Goal: Answer question/provide support: Share knowledge or assist other users

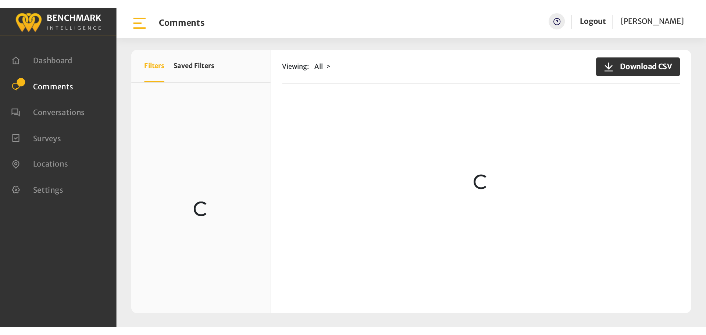
scroll to position [35, 0]
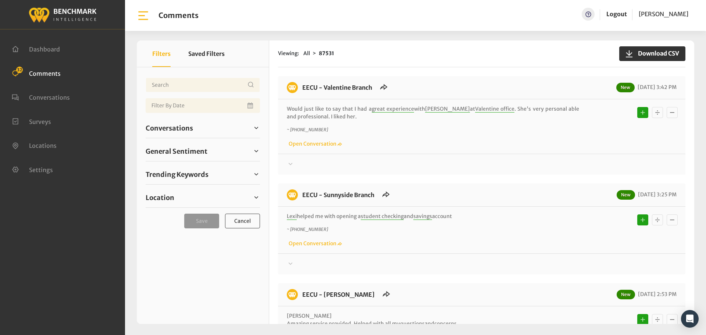
click at [173, 122] on div "Conversations Open 34 Resolved 87091 6783" at bounding box center [203, 128] width 114 height 20
click at [176, 127] on span "Conversations" at bounding box center [169, 128] width 47 height 10
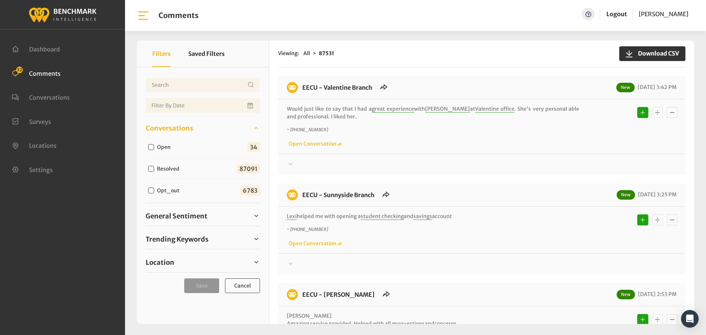
click at [151, 148] on input "Open" at bounding box center [151, 147] width 6 height 6
checkbox input "true"
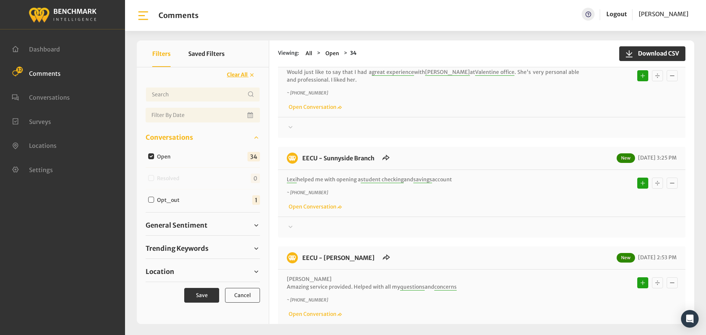
scroll to position [74, 0]
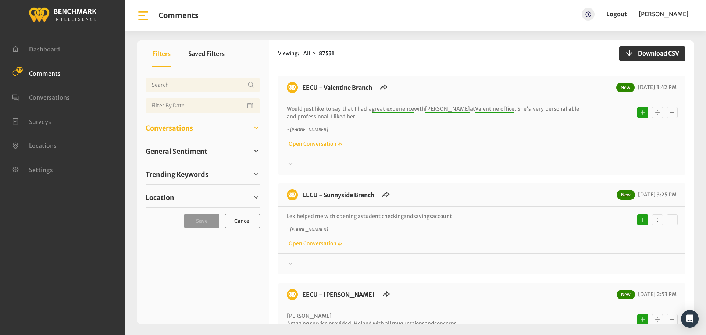
click at [171, 131] on span "Conversations" at bounding box center [169, 128] width 47 height 10
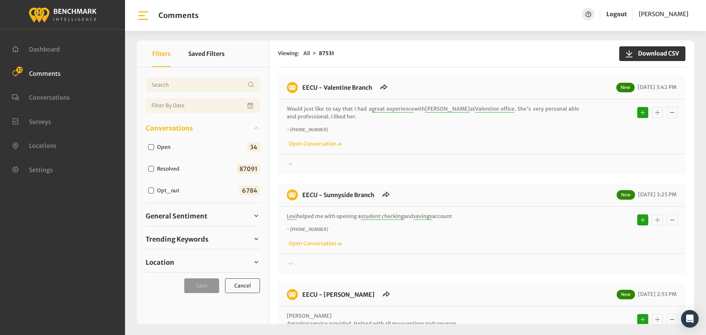
click at [150, 148] on input "Open" at bounding box center [151, 147] width 6 height 6
checkbox input "true"
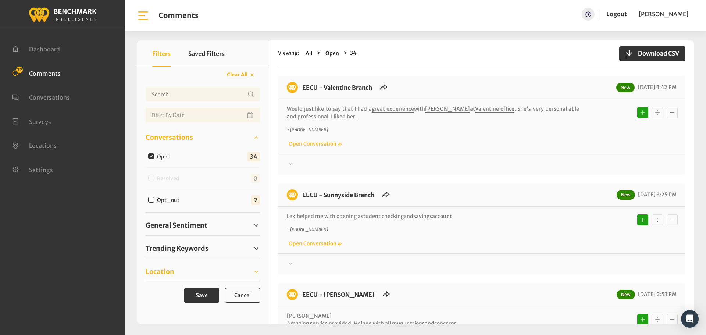
click at [177, 274] on link "Location" at bounding box center [203, 271] width 114 height 11
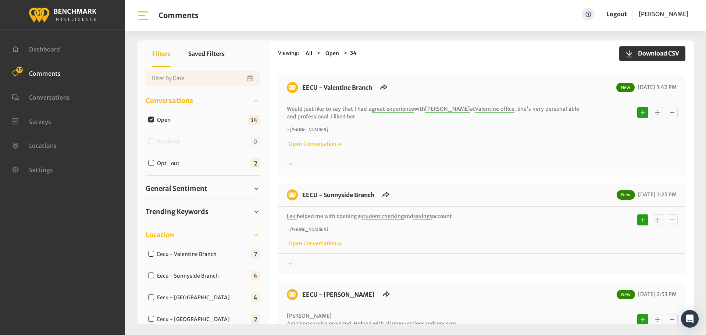
click at [149, 254] on input "Eecu - Valentine Branch" at bounding box center [151, 254] width 6 height 6
checkbox input "true"
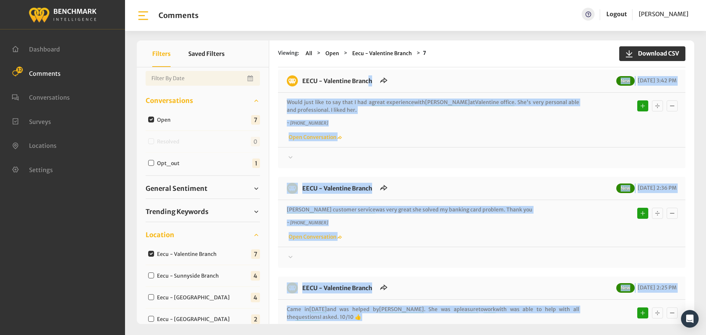
scroll to position [0, 0]
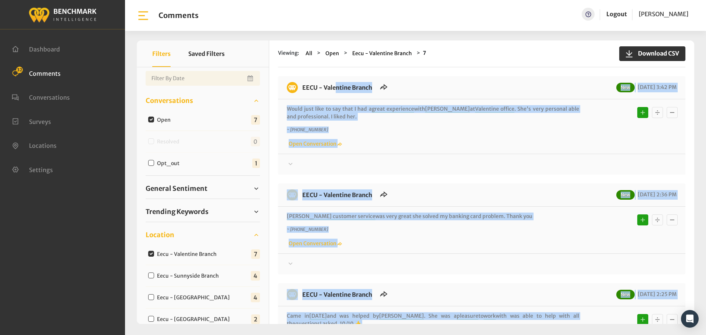
drag, startPoint x: 402, startPoint y: 225, endPoint x: 303, endPoint y: 80, distance: 175.3
copy div "EECU - Valentine Branch New 08/20/2025 3:42 PM Would just like to say that I ha…"
click at [303, 164] on div at bounding box center [482, 164] width 390 height 9
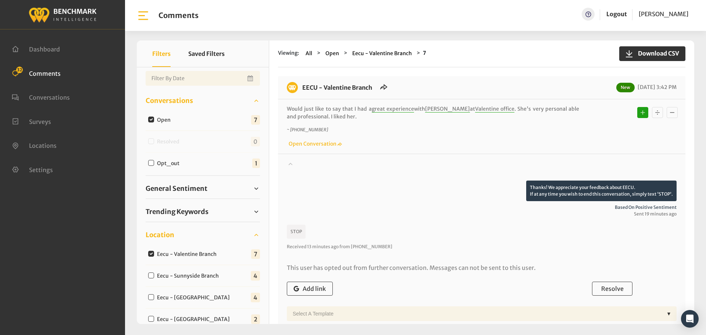
scroll to position [37, 0]
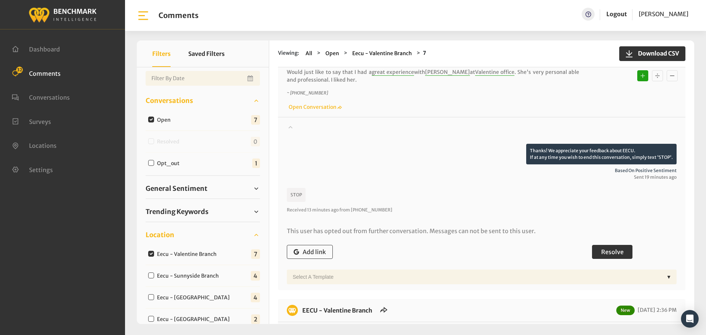
click at [620, 257] on button "Resolve" at bounding box center [612, 252] width 40 height 14
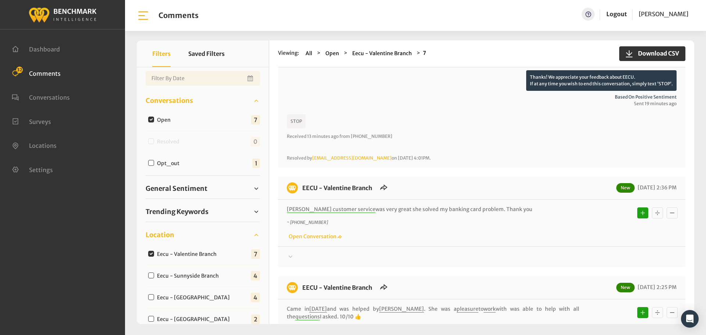
scroll to position [147, 0]
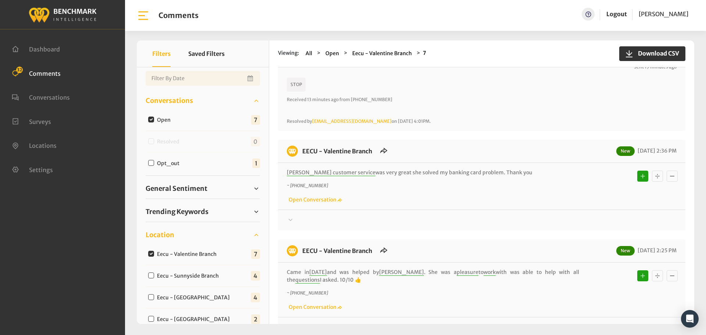
click at [309, 33] on div at bounding box center [482, 23] width 390 height 21
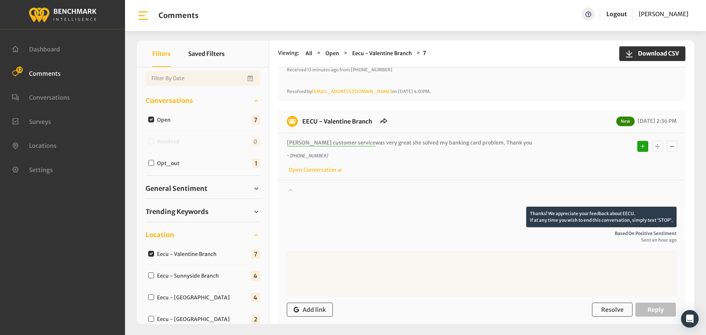
scroll to position [221, 0]
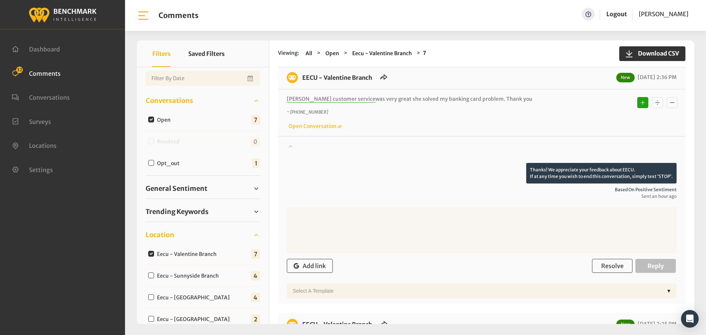
click at [607, 258] on div "Add link Resolve Reply" at bounding box center [482, 266] width 390 height 22
click at [606, 265] on span "Resolve" at bounding box center [612, 265] width 22 height 7
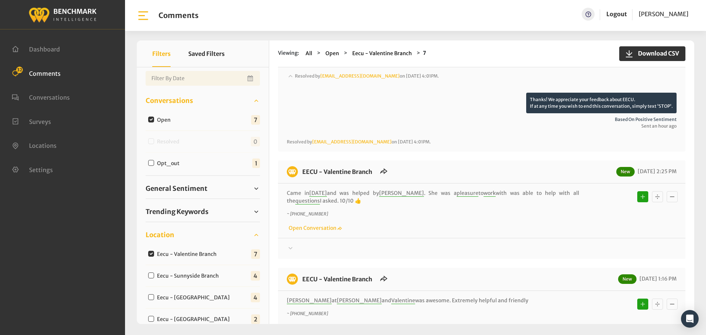
scroll to position [294, 0]
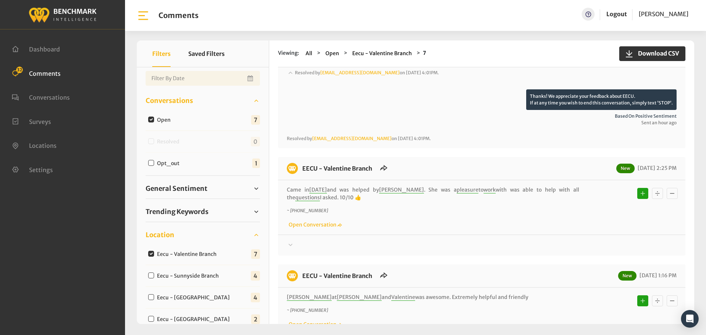
click at [312, 240] on div "Thanks! We appreciate your feedback about EECU. If at any time you wish to end …" at bounding box center [481, 242] width 407 height 15
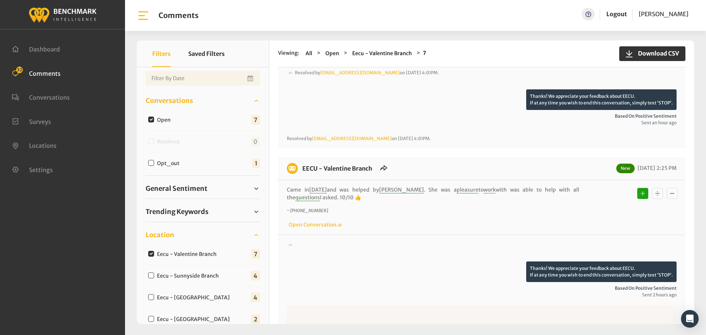
scroll to position [368, 0]
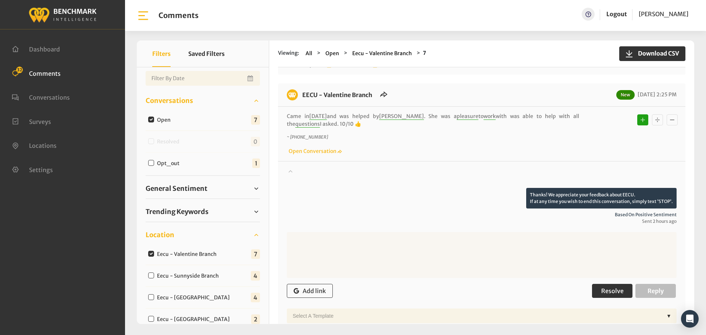
click at [616, 288] on span "Resolve" at bounding box center [612, 290] width 22 height 7
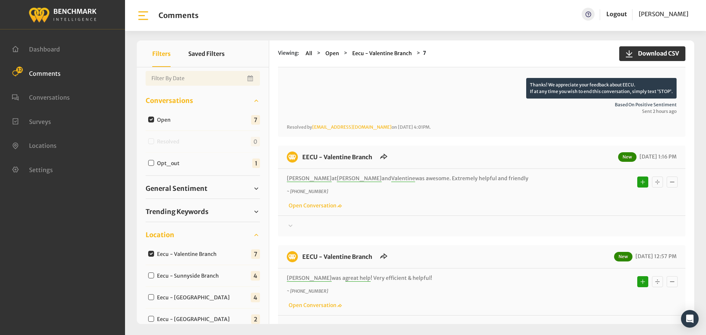
scroll to position [478, 0]
click at [308, 220] on div "Thanks! We appreciate your feedback about EECU. If at any time you wish to end …" at bounding box center [481, 222] width 407 height 15
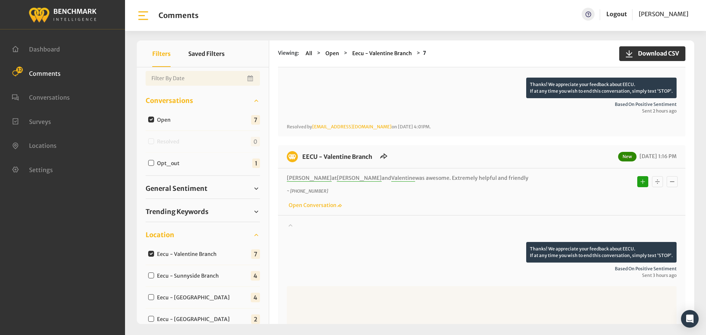
scroll to position [552, 0]
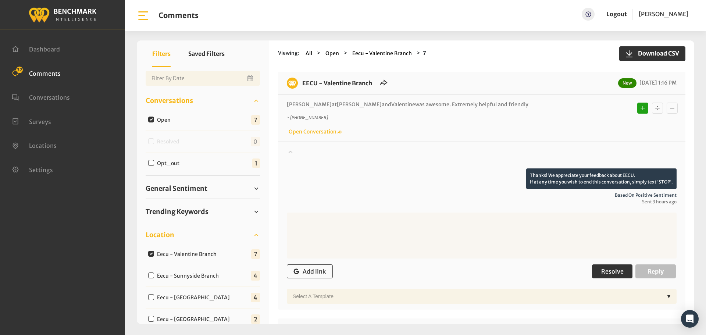
click at [609, 274] on span "Resolve" at bounding box center [612, 271] width 22 height 7
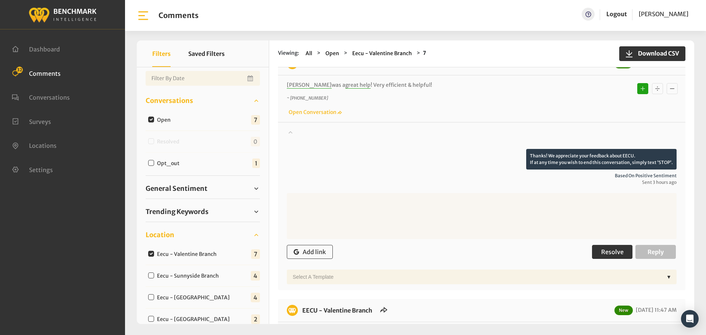
click at [612, 251] on span "Resolve" at bounding box center [612, 251] width 22 height 7
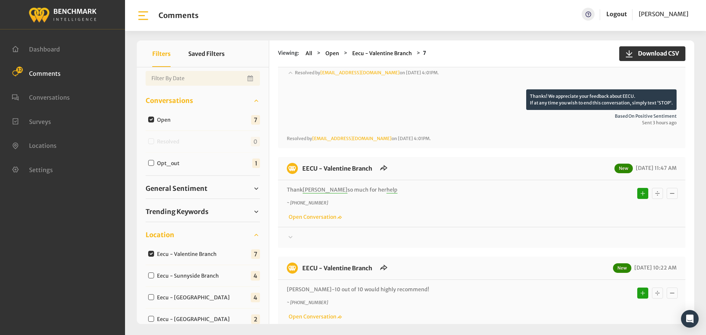
scroll to position [846, 0]
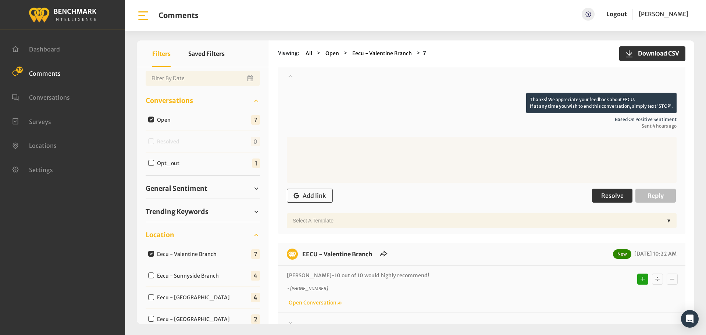
click at [609, 201] on button "Resolve" at bounding box center [612, 196] width 40 height 14
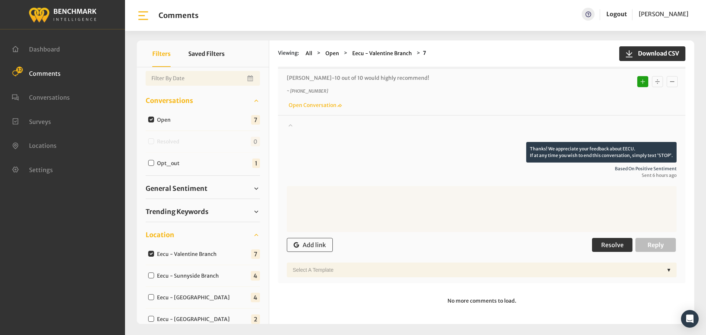
click at [617, 245] on span "Resolve" at bounding box center [612, 244] width 22 height 7
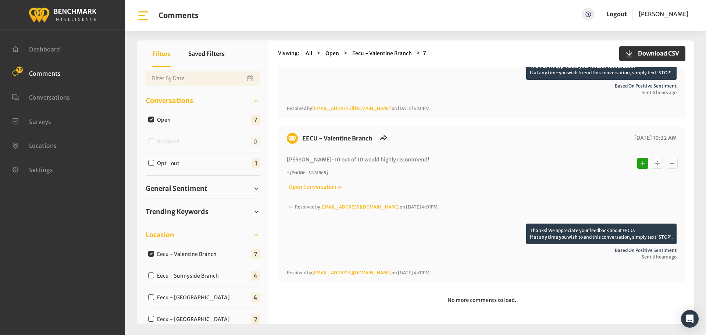
scroll to position [989, 0]
click at [149, 274] on input "Eecu - Sunnyside Branch" at bounding box center [151, 275] width 6 height 6
checkbox input "true"
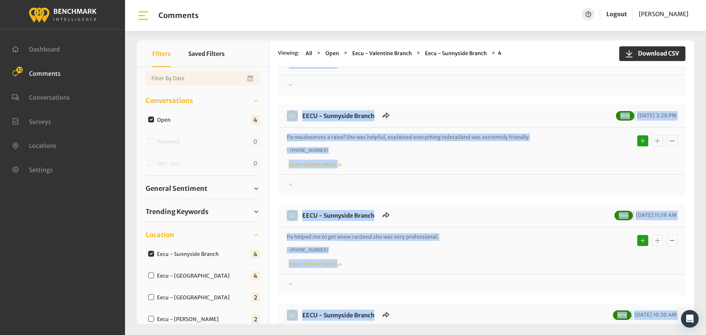
scroll to position [0, 0]
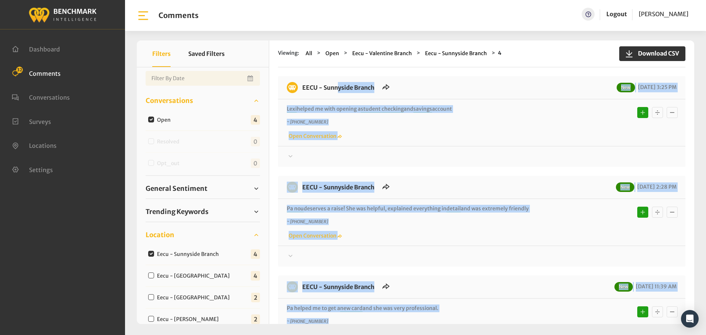
drag, startPoint x: 366, startPoint y: 266, endPoint x: 299, endPoint y: 90, distance: 187.6
click at [299, 90] on div "EECU - Sunnyside Branch New 08/20/2025 3:25 PM Lexi helped me with opening a st…" at bounding box center [481, 271] width 407 height 390
copy div "EECU - Sunnyside Branch New 08/20/2025 3:25 PM Lexi helped me with opening a st…"
click at [303, 161] on div at bounding box center [482, 156] width 390 height 9
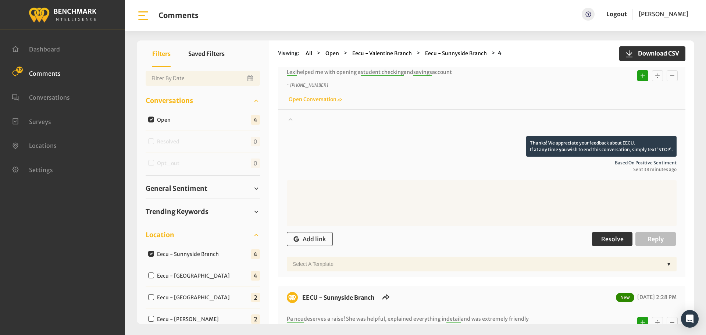
click at [607, 236] on span "Resolve" at bounding box center [612, 238] width 22 height 7
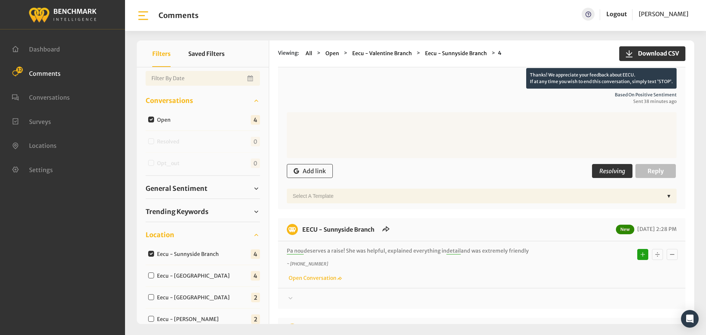
scroll to position [110, 0]
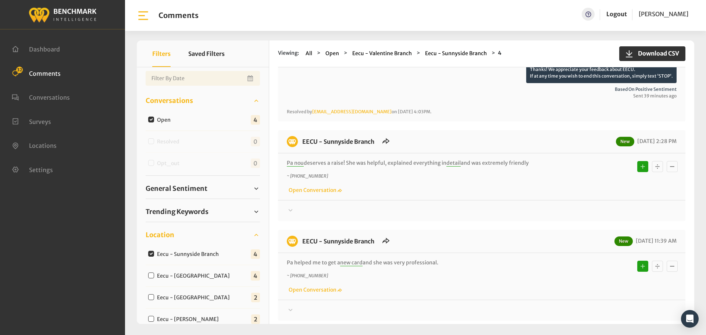
click at [310, 63] on div at bounding box center [482, 52] width 390 height 21
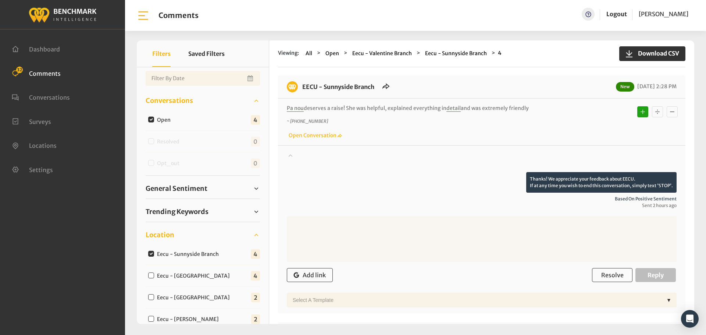
scroll to position [221, 0]
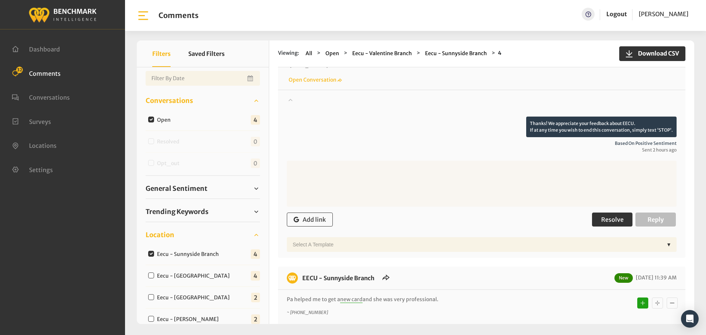
click at [617, 215] on button "Resolve" at bounding box center [612, 220] width 40 height 14
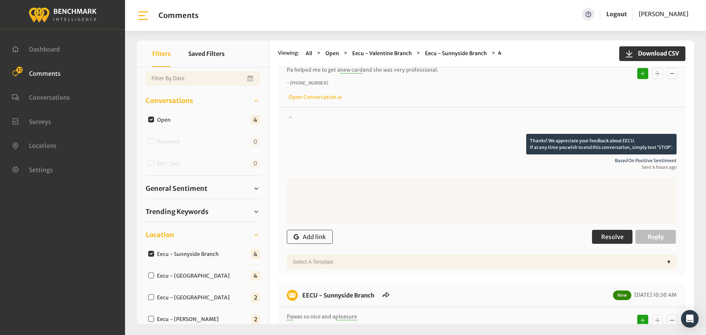
click at [601, 234] on span "Resolve" at bounding box center [612, 236] width 22 height 7
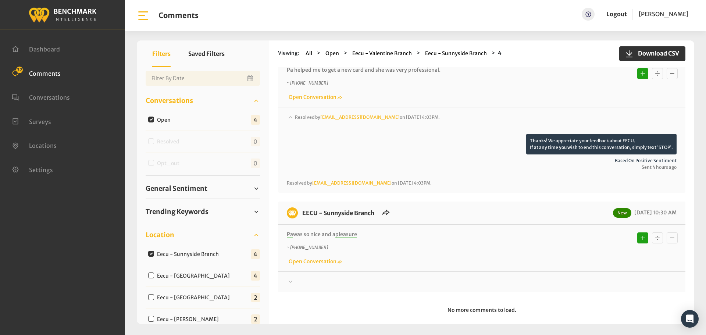
scroll to position [378, 0]
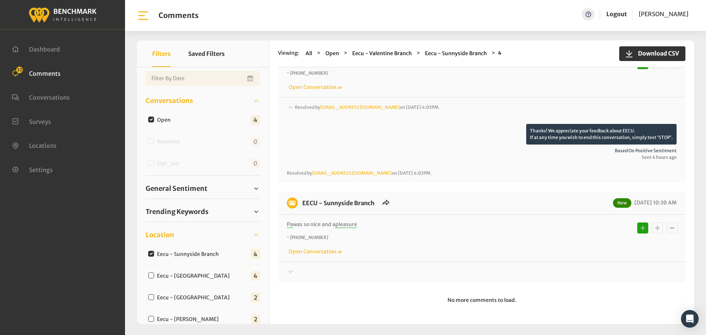
click at [278, 271] on div "Thanks! We appreciate your feedback about EECU. If at any time you wish to end …" at bounding box center [481, 268] width 407 height 15
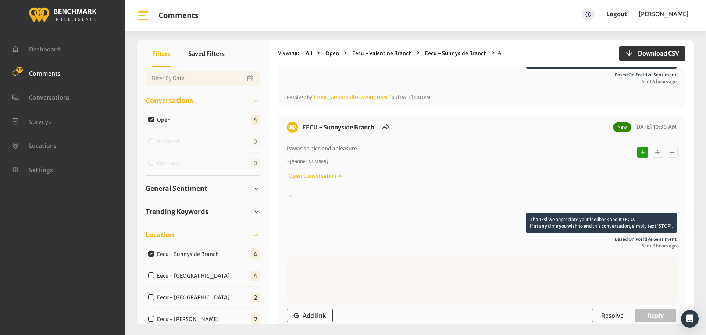
scroll to position [523, 0]
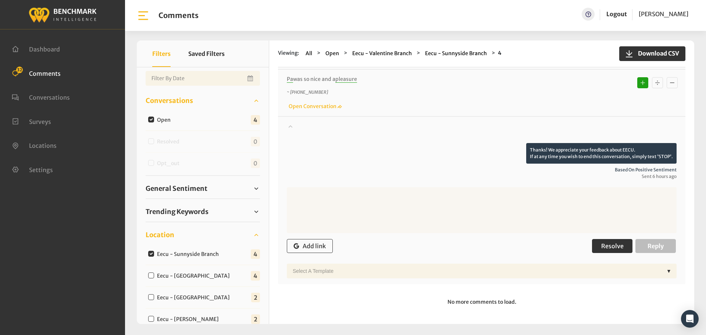
click at [606, 245] on span "Resolve" at bounding box center [612, 245] width 22 height 7
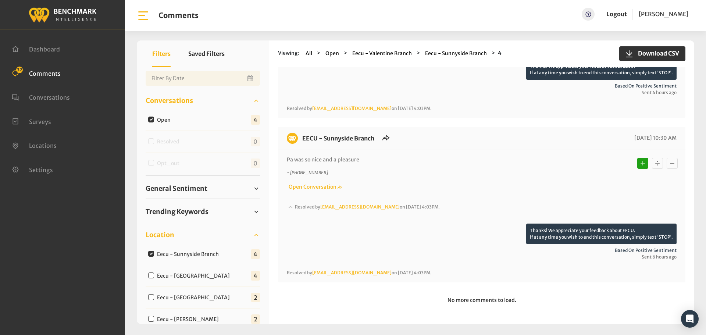
scroll to position [442, 0]
click at [153, 276] on input "Eecu - Clovis Old Town" at bounding box center [151, 275] width 6 height 6
checkbox input "true"
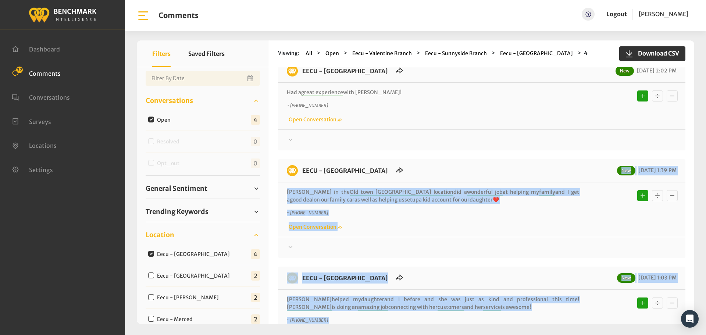
scroll to position [0, 0]
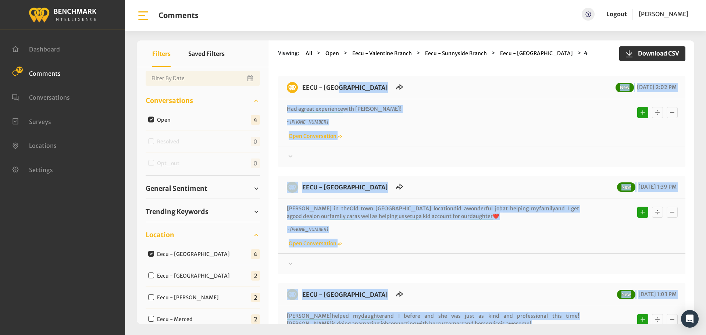
drag, startPoint x: 446, startPoint y: 223, endPoint x: 302, endPoint y: 90, distance: 196.5
click at [302, 90] on div "EECU - Clovis Old Town New 08/20/2025 2:02 PM Had a great experience with Emily…" at bounding box center [481, 278] width 407 height 405
copy div "EECU - Clovis Old Town New 08/20/2025 2:02 PM Had a great experience with Emily…"
click at [310, 152] on div "Thanks! We appreciate your feedback about EECU. If at any time you wish to end …" at bounding box center [481, 153] width 407 height 15
click at [303, 153] on div at bounding box center [482, 156] width 390 height 9
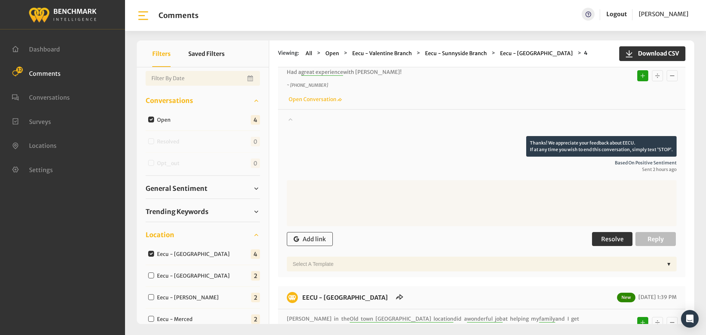
click at [614, 237] on span "Resolve" at bounding box center [612, 238] width 22 height 7
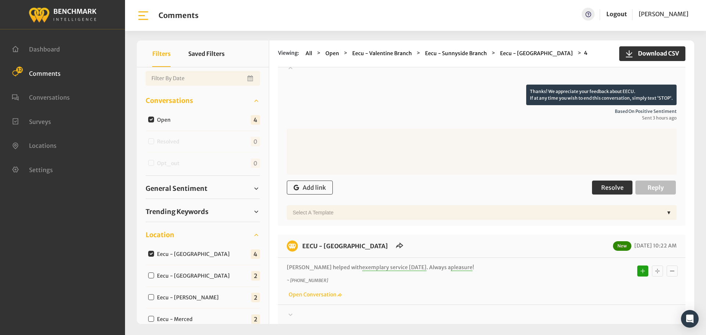
click at [613, 183] on button "Resolve" at bounding box center [612, 188] width 40 height 14
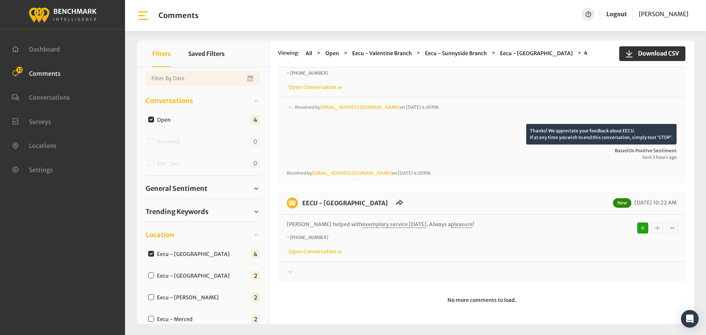
scroll to position [328, 0]
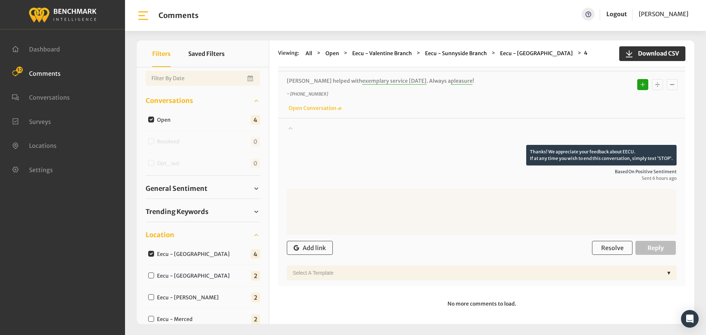
scroll to position [472, 0]
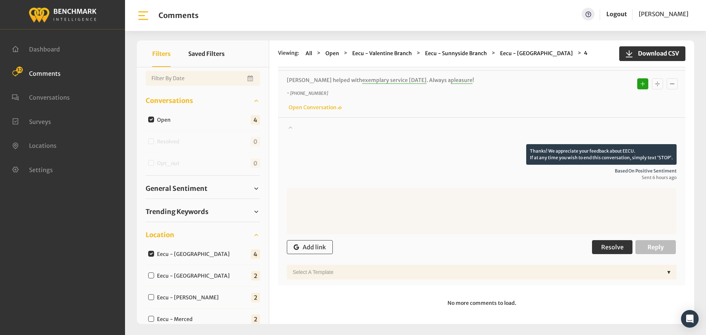
click at [612, 247] on span "Resolve" at bounding box center [612, 246] width 22 height 7
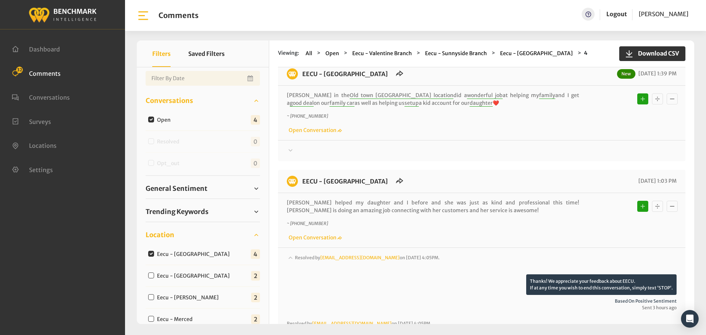
scroll to position [105, 0]
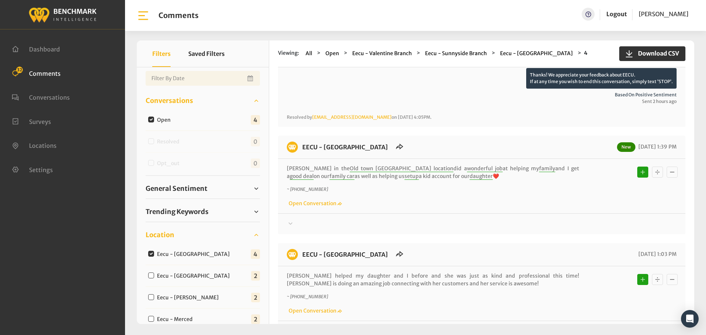
click at [325, 68] on div at bounding box center [482, 57] width 390 height 21
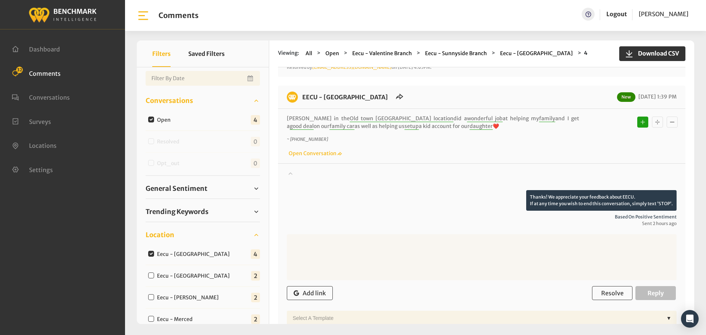
scroll to position [252, 0]
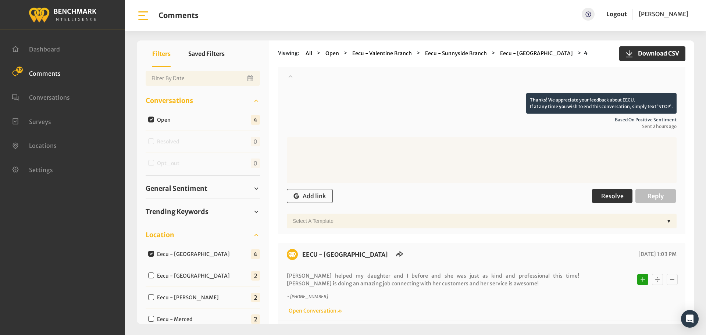
click at [611, 193] on span "Resolve" at bounding box center [612, 195] width 22 height 7
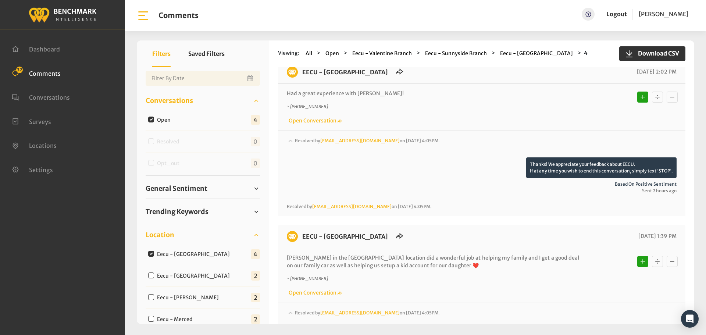
scroll to position [0, 0]
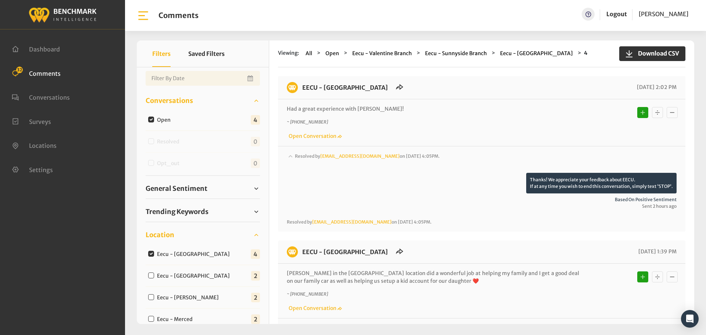
click at [153, 274] on input "Eecu - [GEOGRAPHIC_DATA]" at bounding box center [151, 275] width 6 height 6
checkbox input "true"
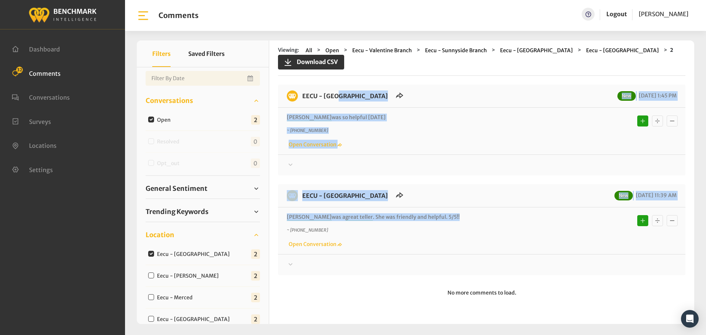
drag, startPoint x: 446, startPoint y: 219, endPoint x: 301, endPoint y: 100, distance: 187.3
click at [301, 100] on div "EECU - Clovis North Branch New 08/20/2025 1:45 PM Alfonso was so helpful today …" at bounding box center [481, 180] width 407 height 190
copy div "EECU - Clovis North Branch New 08/20/2025 1:45 PM Alfonso was so helpful today …"
click at [306, 166] on div at bounding box center [482, 165] width 390 height 9
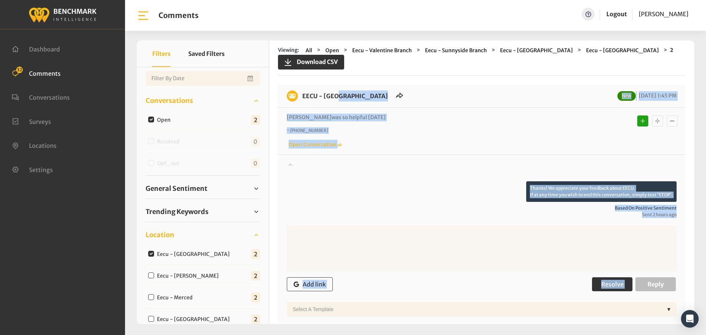
click at [621, 283] on button "Resolve" at bounding box center [612, 284] width 40 height 14
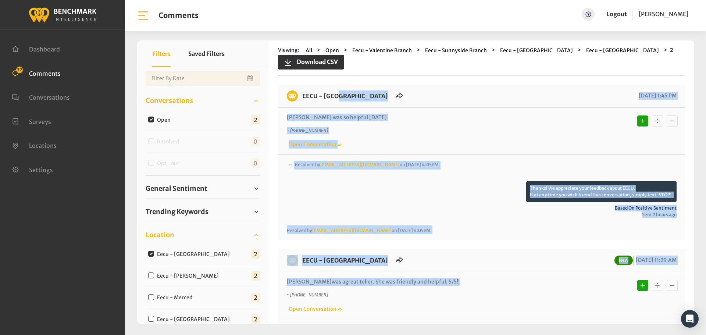
scroll to position [57, 0]
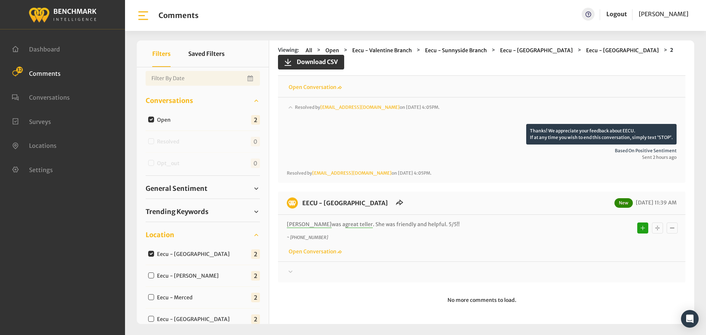
click at [300, 124] on div at bounding box center [482, 113] width 390 height 21
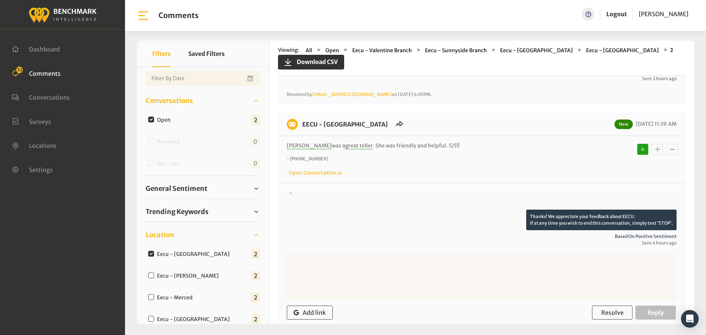
scroll to position [204, 0]
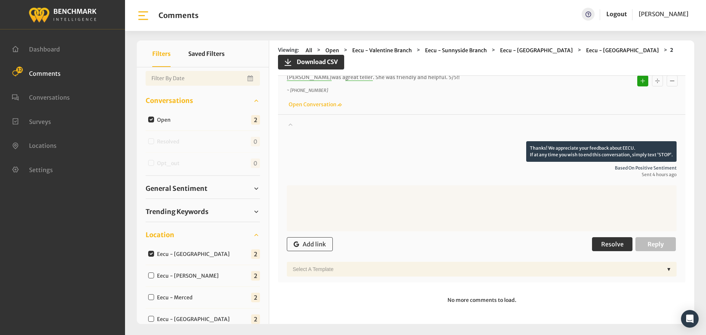
click at [608, 240] on button "Resolve" at bounding box center [612, 244] width 40 height 14
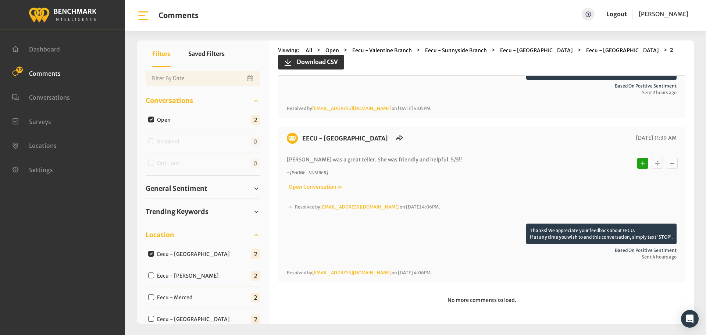
click at [151, 275] on input "Eecu - Demaree Branch" at bounding box center [151, 275] width 6 height 6
checkbox input "true"
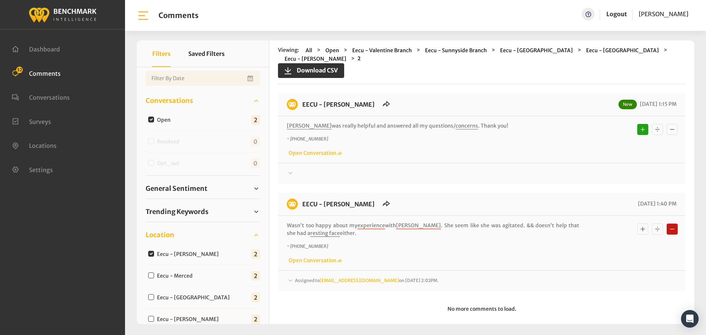
scroll to position [9, 0]
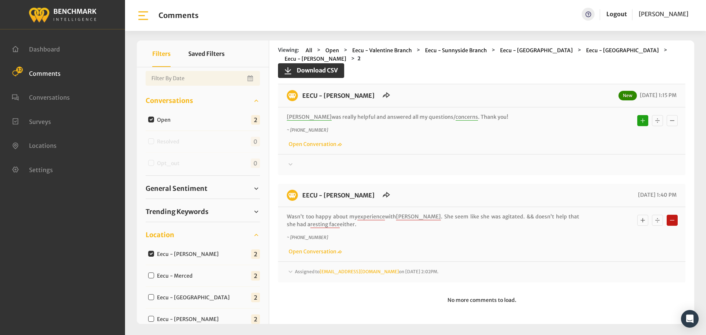
click at [310, 163] on div at bounding box center [482, 164] width 390 height 9
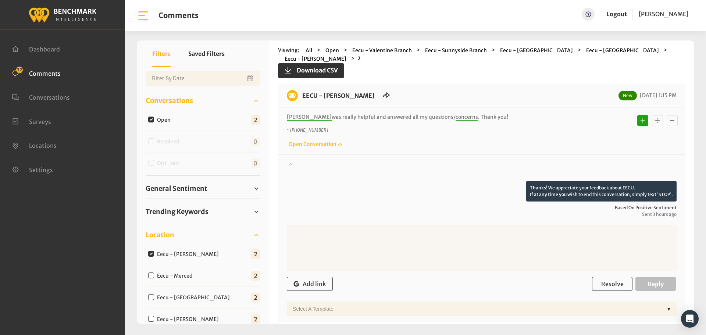
click at [310, 163] on div at bounding box center [482, 170] width 390 height 21
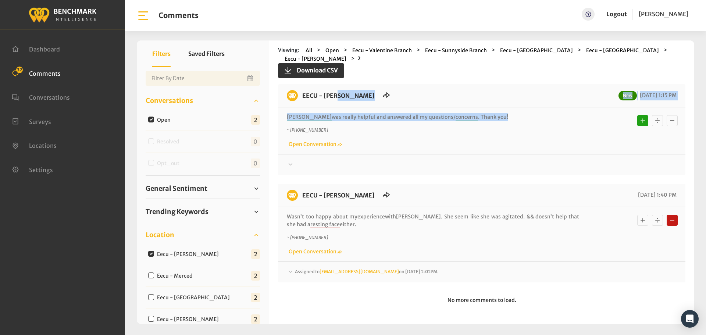
drag, startPoint x: 485, startPoint y: 115, endPoint x: 303, endPoint y: 96, distance: 183.4
click at [303, 96] on div "EECU - Demaree Branch New 08/20/2025 1:15 PM Aldo was really helpful and answer…" at bounding box center [481, 129] width 407 height 91
copy div "EECU - Demaree Branch New 08/20/2025 1:15 PM Aldo was really helpful and answer…"
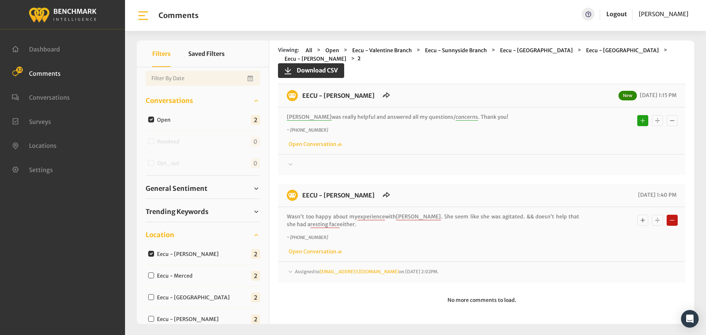
click at [303, 164] on div at bounding box center [482, 164] width 390 height 9
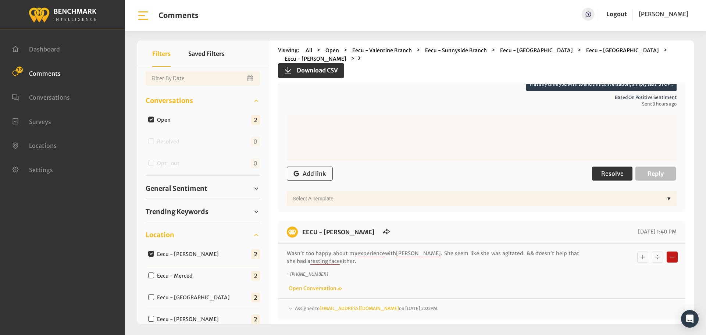
click at [606, 168] on button "Resolve" at bounding box center [612, 174] width 40 height 14
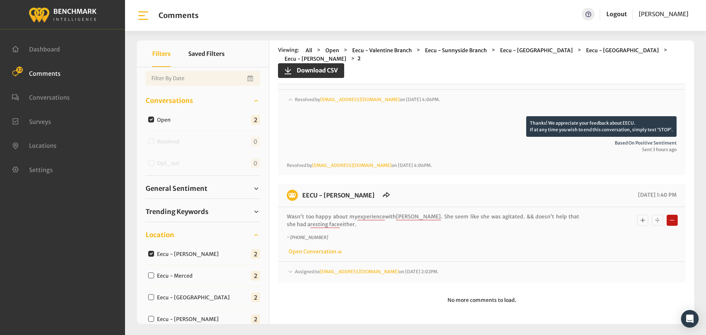
scroll to position [74, 0]
click at [151, 276] on input "Eecu - Merced" at bounding box center [151, 275] width 6 height 6
checkbox input "true"
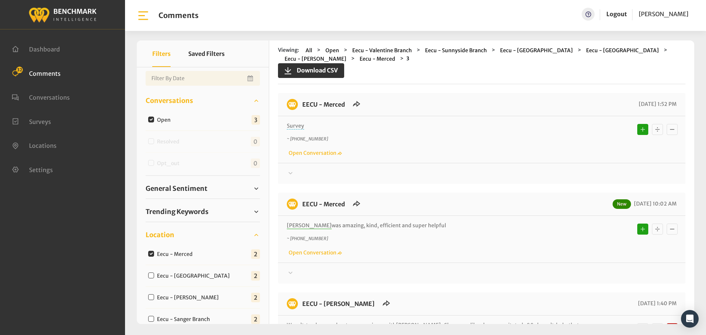
click at [293, 171] on icon at bounding box center [290, 173] width 7 height 9
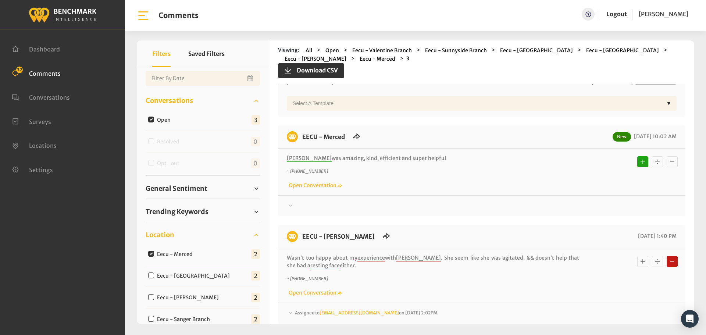
scroll to position [331, 0]
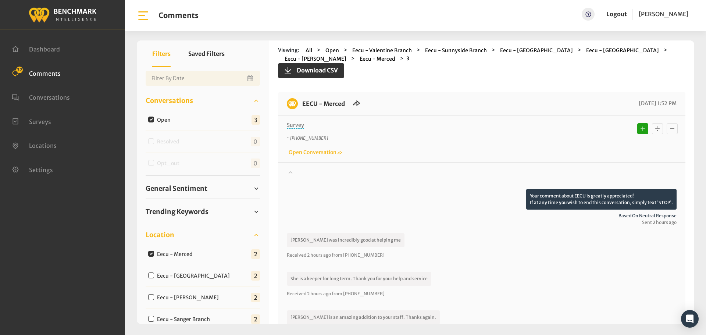
scroll to position [0, 0]
drag, startPoint x: 454, startPoint y: 231, endPoint x: 300, endPoint y: 104, distance: 199.9
copy div "EECU - Merced 08/20/2025 1:52 PM Survey ~ +15592746233 Open Conversation Your c…"
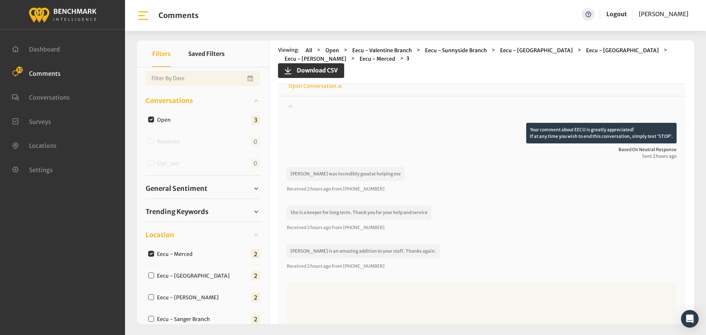
scroll to position [221, 0]
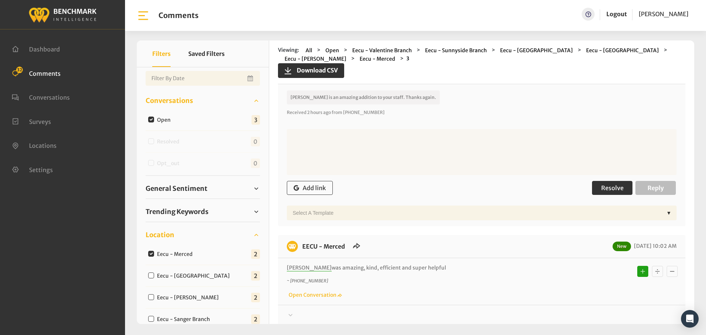
click at [617, 185] on span "Resolve" at bounding box center [612, 187] width 22 height 7
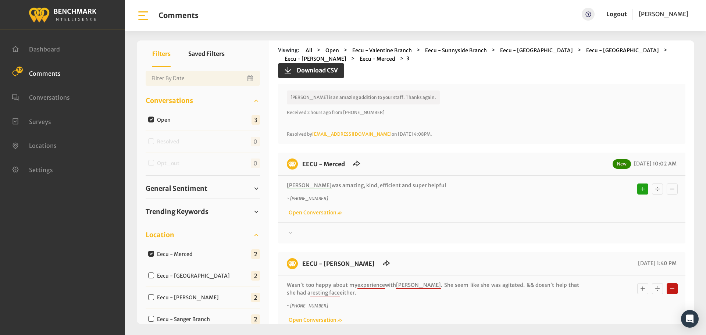
click at [306, 228] on div "Thanks! We appreciate your feedback about EECU. If at any time you wish to end …" at bounding box center [481, 229] width 407 height 15
click at [301, 233] on div at bounding box center [482, 233] width 390 height 9
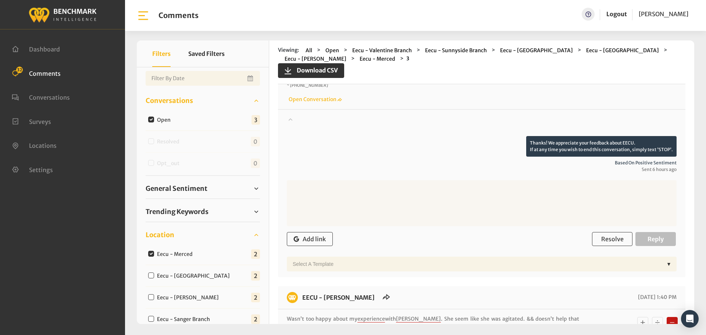
scroll to position [435, 0]
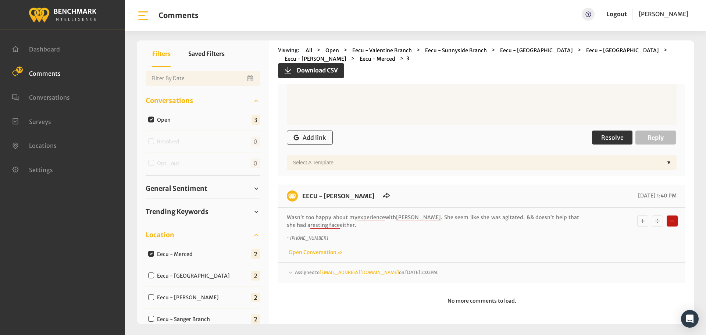
click at [616, 139] on span "Resolve" at bounding box center [612, 137] width 22 height 7
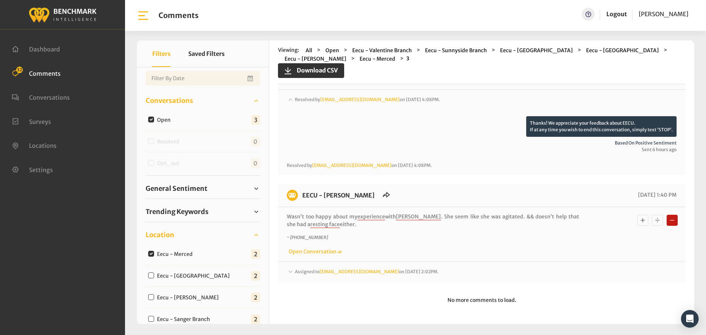
click at [151, 277] on input "Eecu - Milburn" at bounding box center [151, 275] width 6 height 6
checkbox input "true"
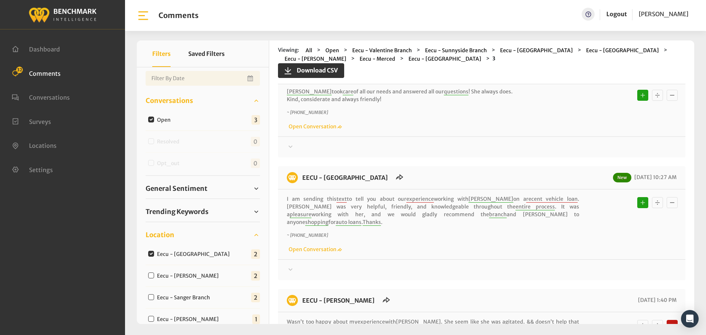
scroll to position [0, 0]
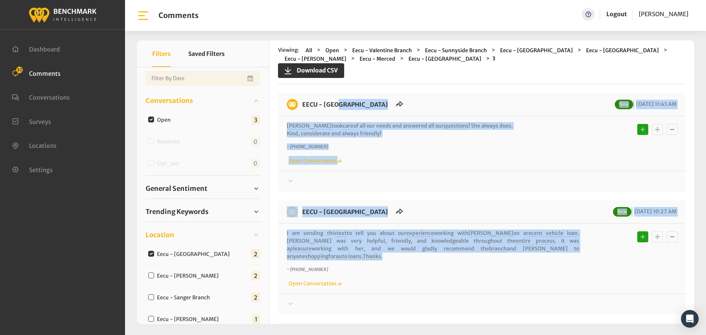
drag, startPoint x: 504, startPoint y: 252, endPoint x: 298, endPoint y: 98, distance: 257.5
click at [298, 98] on div "EECU - Milburn New 08/20/2025 11:43 AM Rebecca took care of all our needs and a…" at bounding box center [481, 257] width 407 height 329
copy div "EECU - Milburn New 08/20/2025 11:43 AM Rebecca took care of all our needs and a…"
click at [296, 181] on div at bounding box center [482, 181] width 390 height 9
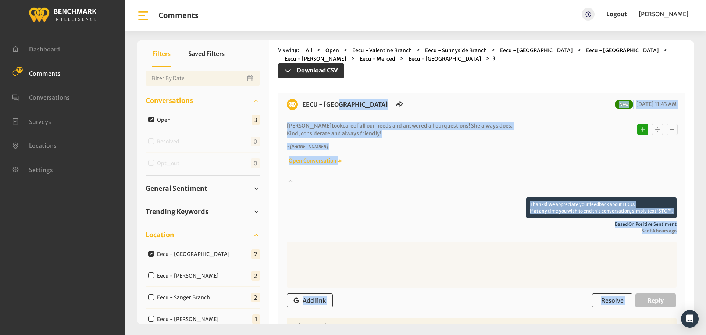
scroll to position [185, 0]
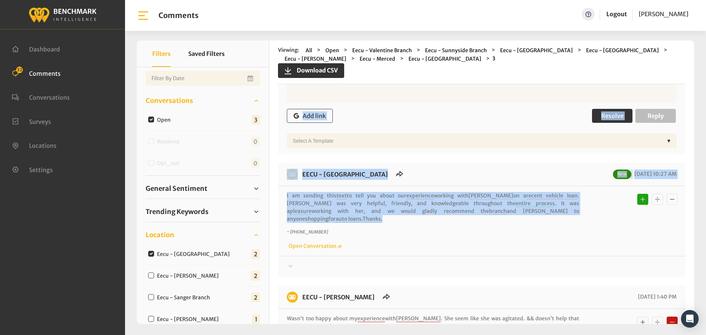
click at [597, 114] on button "Resolve" at bounding box center [612, 116] width 40 height 14
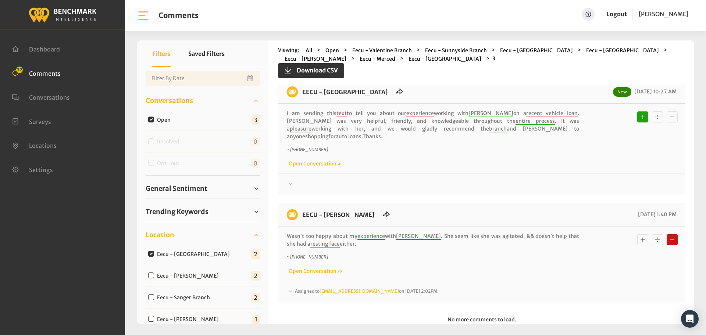
click at [294, 174] on div "Thanks! We appreciate your feedback about EECU. If at any time you wish to end …" at bounding box center [481, 181] width 407 height 15
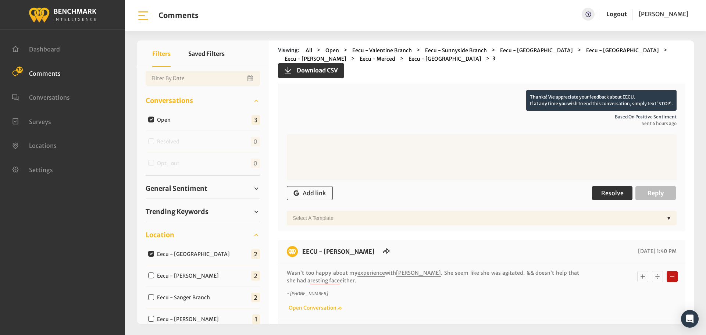
click at [614, 189] on span "Resolve" at bounding box center [612, 192] width 22 height 7
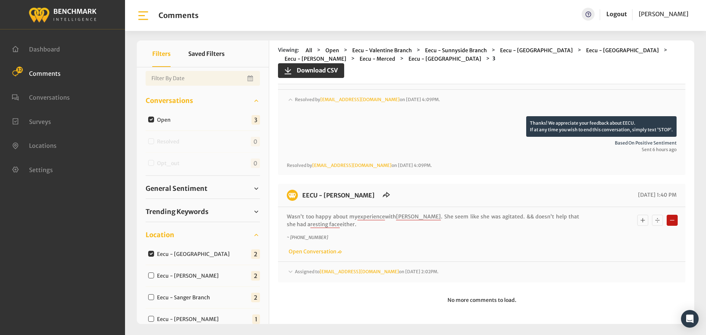
scroll to position [261, 0]
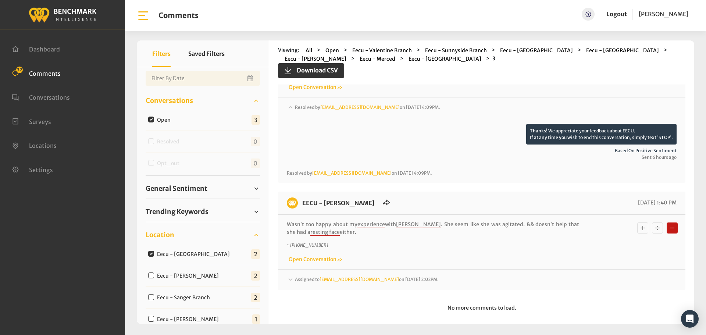
click at [152, 275] on input "Eecu - [PERSON_NAME]" at bounding box center [151, 275] width 6 height 6
checkbox input "true"
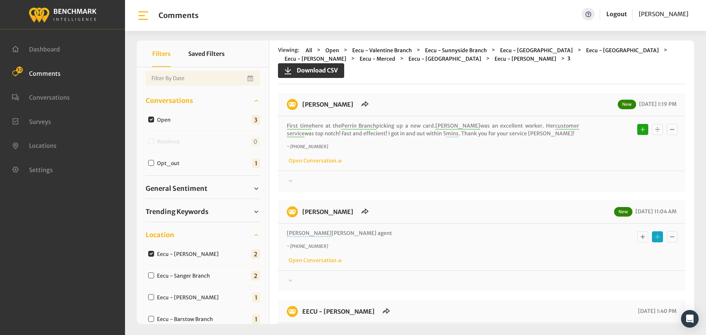
click at [312, 186] on div at bounding box center [482, 181] width 390 height 9
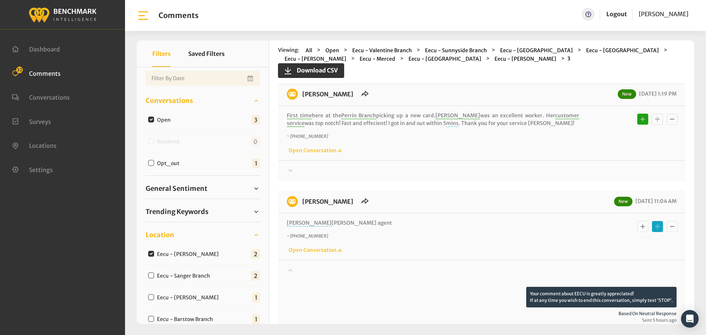
scroll to position [6, 0]
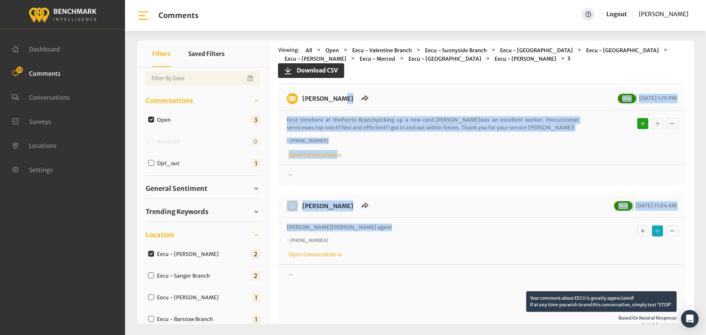
drag, startPoint x: 364, startPoint y: 230, endPoint x: 299, endPoint y: 101, distance: 144.0
click at [299, 101] on div "EECU - Perrin New 08/20/2025 1:19 PM First time here at the Perrin Branch picki…" at bounding box center [481, 313] width 407 height 453
copy div "EECU - Perrin New 08/20/2025 1:19 PM First time here at the Perrin Branch picki…"
click at [310, 179] on div at bounding box center [482, 175] width 390 height 9
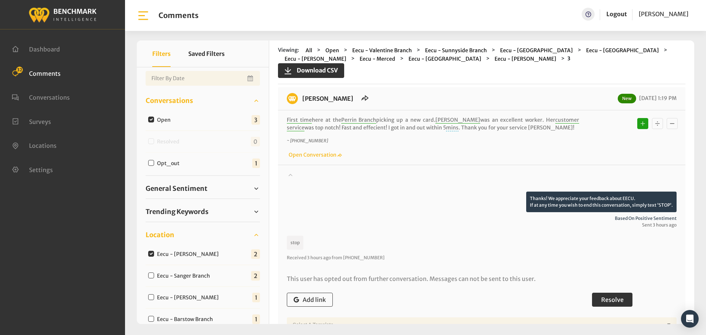
click at [616, 302] on span "Resolve" at bounding box center [612, 299] width 22 height 7
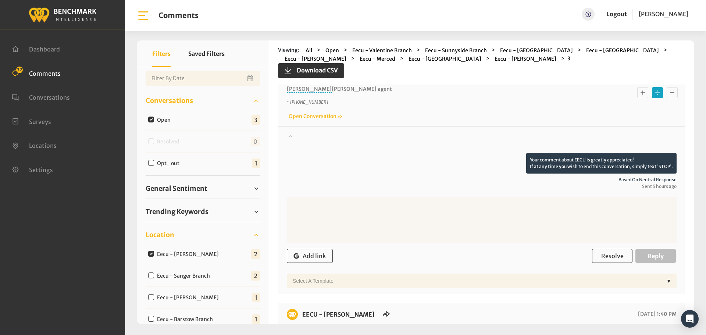
scroll to position [263, 0]
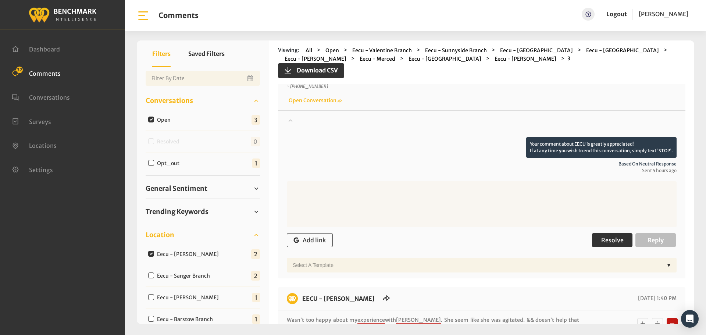
click at [603, 240] on span "Resolve" at bounding box center [612, 239] width 22 height 7
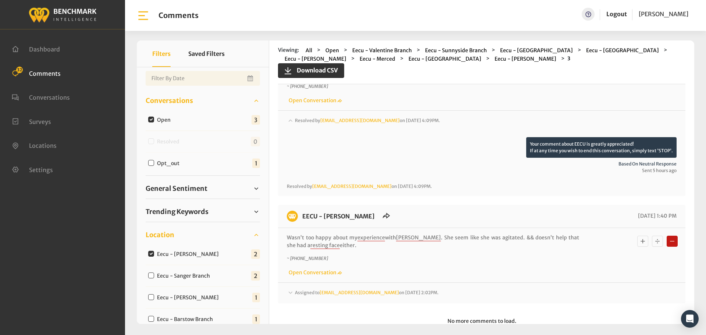
click at [152, 273] on input "Eecu - Sanger Branch" at bounding box center [151, 275] width 6 height 6
checkbox input "true"
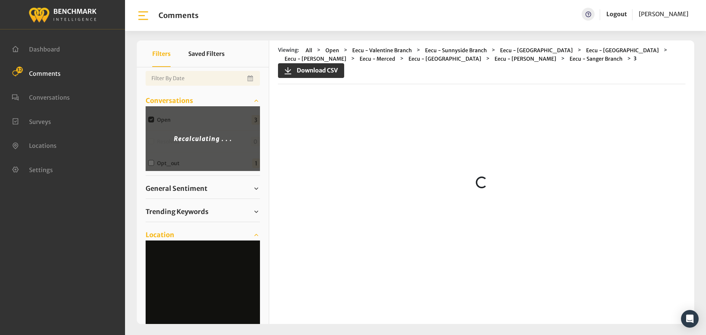
scroll to position [0, 0]
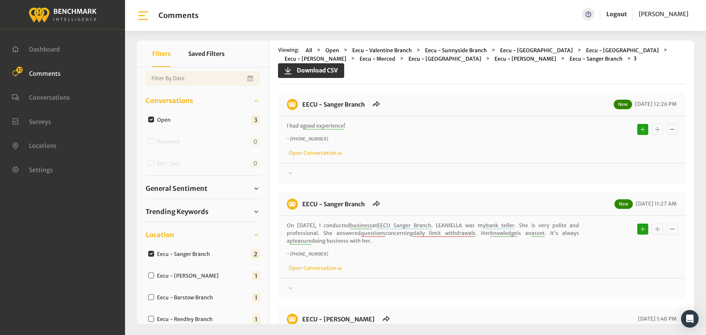
click at [289, 175] on icon at bounding box center [290, 173] width 7 height 9
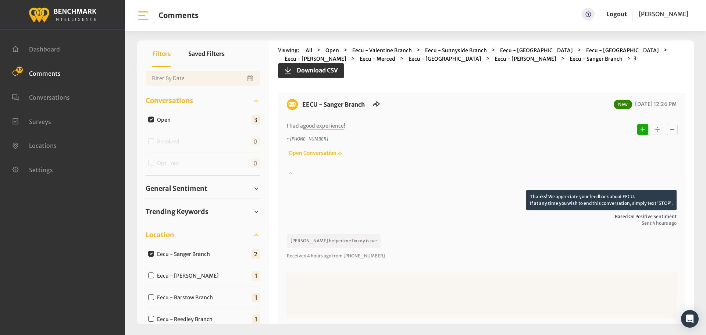
drag, startPoint x: 379, startPoint y: 226, endPoint x: 303, endPoint y: 98, distance: 149.4
copy div "EECU - Sanger Branch New 08/20/2025 12:26 PM I had a good experience ! ~ +15596…"
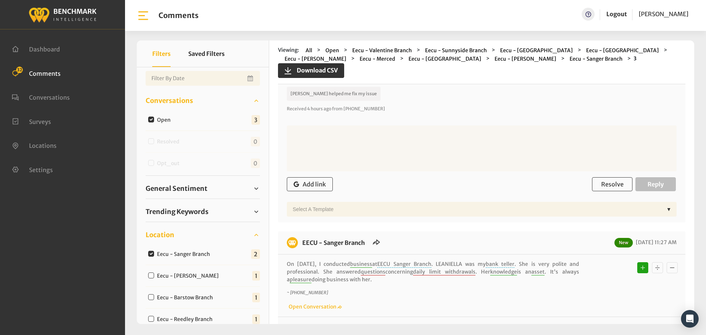
click at [603, 173] on form "Add link Resolve Reply Select a Template ▼" at bounding box center [482, 170] width 390 height 91
click at [601, 182] on span "Resolve" at bounding box center [612, 184] width 22 height 7
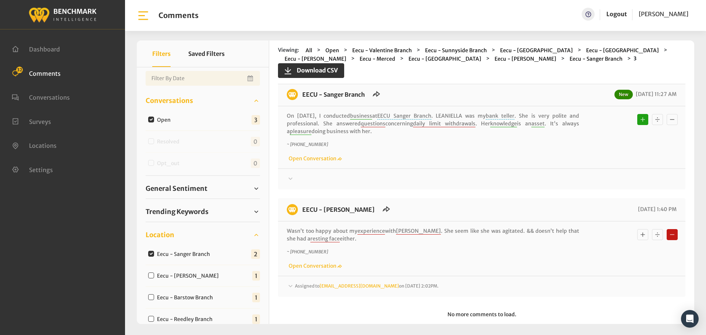
scroll to position [227, 0]
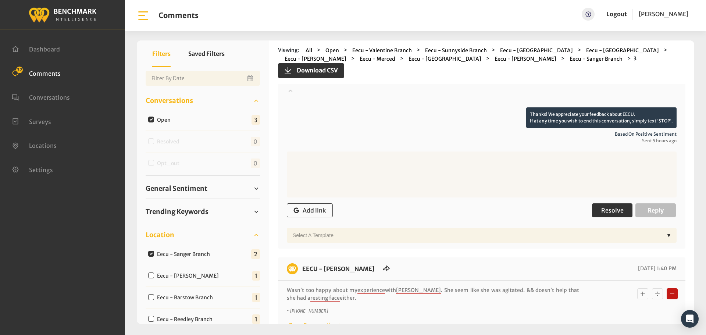
click at [601, 211] on span "Resolve" at bounding box center [612, 210] width 22 height 7
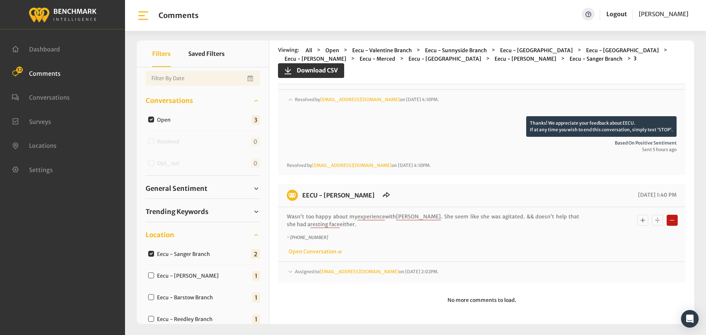
scroll to position [292, 0]
click at [147, 274] on div "Eecu - Selma Branch" at bounding box center [185, 275] width 79 height 9
click at [150, 274] on input "Eecu - Selma Branch" at bounding box center [151, 275] width 6 height 6
checkbox input "true"
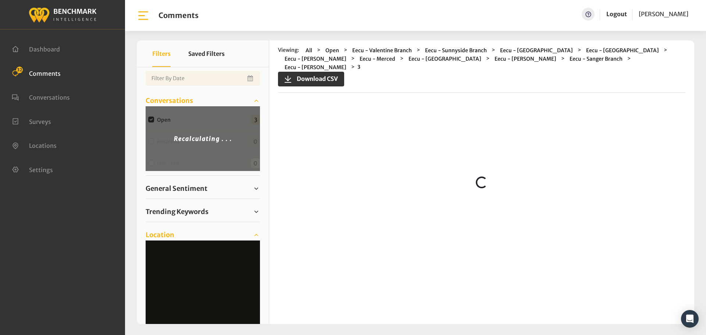
scroll to position [0, 0]
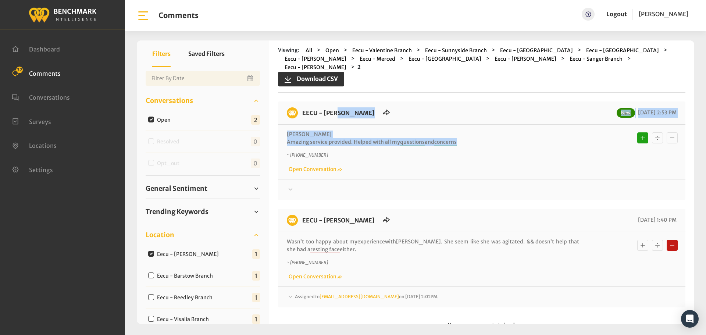
drag, startPoint x: 466, startPoint y: 132, endPoint x: 302, endPoint y: 106, distance: 166.1
click at [302, 106] on div "EECU - Selma Branch New 08/20/2025 2:53 PM RAQUEL MINGMING Amazing service prov…" at bounding box center [481, 150] width 407 height 99
copy div "EECU - Selma Branch New 08/20/2025 2:53 PM RAQUEL MINGMING Amazing service prov…"
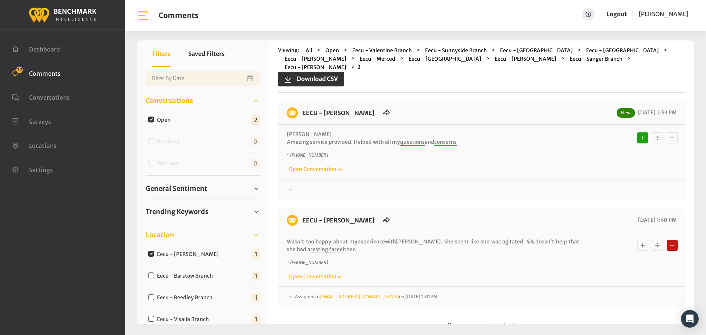
click at [293, 185] on icon at bounding box center [290, 189] width 7 height 9
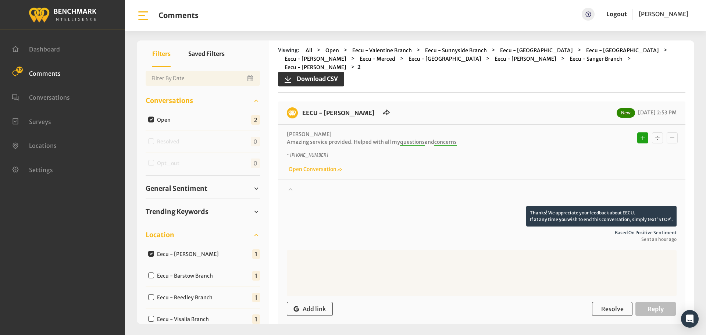
scroll to position [37, 0]
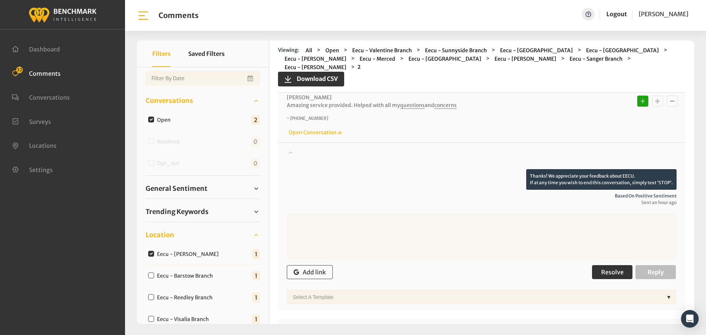
click at [614, 268] on span "Resolve" at bounding box center [612, 271] width 22 height 7
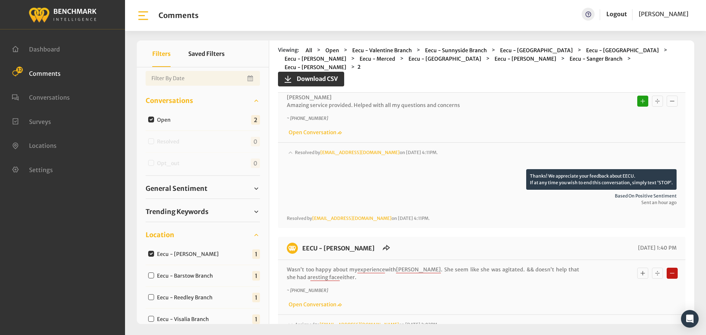
click at [151, 275] on input "Eecu - Barstow Branch" at bounding box center [151, 275] width 6 height 6
checkbox input "true"
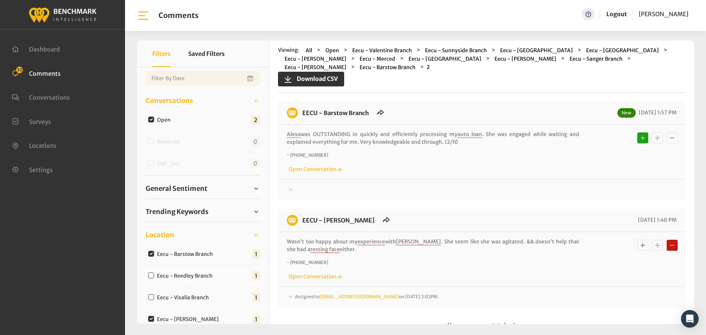
click at [310, 192] on div at bounding box center [482, 189] width 390 height 9
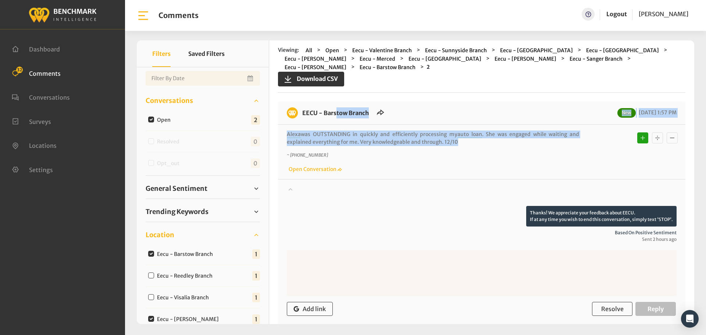
drag, startPoint x: 484, startPoint y: 140, endPoint x: 301, endPoint y: 108, distance: 185.9
click at [301, 108] on div "EECU - Barstow Branch New 08/20/2025 1:57 PM Alexa was OUTSTANDING in quickly a…" at bounding box center [481, 224] width 407 height 246
click at [598, 307] on button "Resolve" at bounding box center [612, 309] width 40 height 14
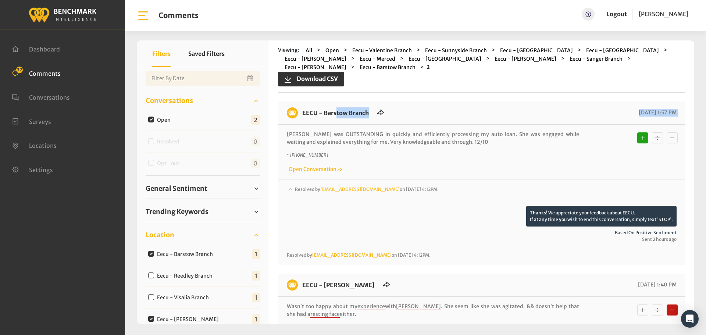
click at [153, 276] on input "Eecu - Reedley Branch" at bounding box center [151, 275] width 6 height 6
checkbox input "true"
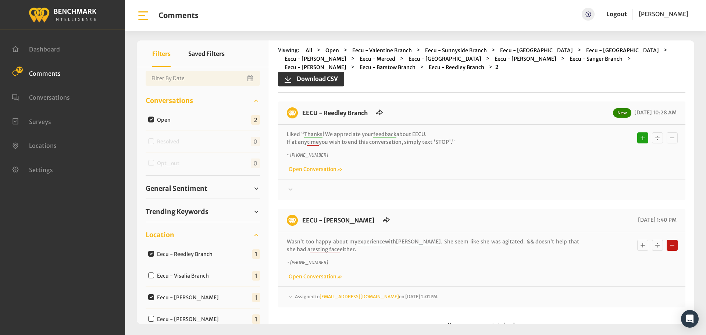
click at [310, 190] on div at bounding box center [482, 189] width 390 height 9
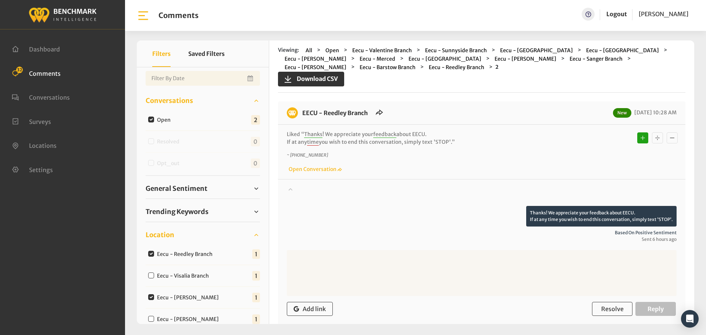
click at [310, 190] on div at bounding box center [482, 195] width 390 height 21
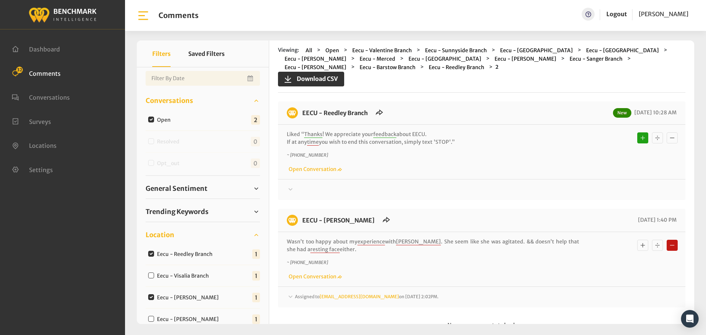
drag, startPoint x: 460, startPoint y: 143, endPoint x: 302, endPoint y: 116, distance: 159.6
click at [302, 116] on div "EECU - Reedley Branch New 08/20/2025 10:28 AM Liked “ Thanks ! We appreciate yo…" at bounding box center [481, 150] width 407 height 99
click at [313, 190] on div at bounding box center [482, 189] width 390 height 9
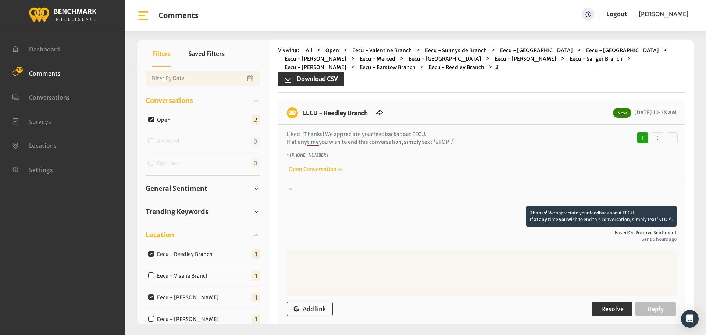
click at [617, 310] on span "Resolve" at bounding box center [612, 308] width 22 height 7
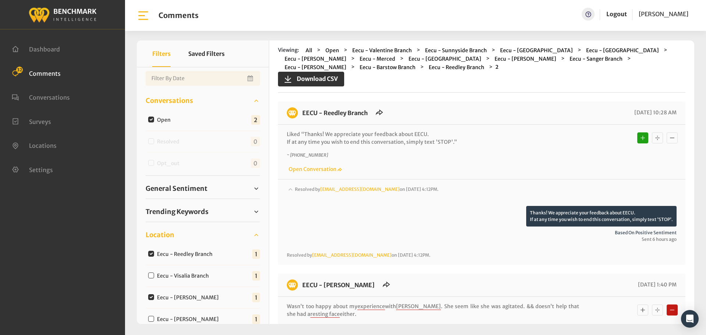
click at [655, 139] on icon "Basic example" at bounding box center [657, 137] width 7 height 9
click at [148, 254] on input "Eecu - Reedley Branch" at bounding box center [151, 254] width 6 height 6
checkbox input "false"
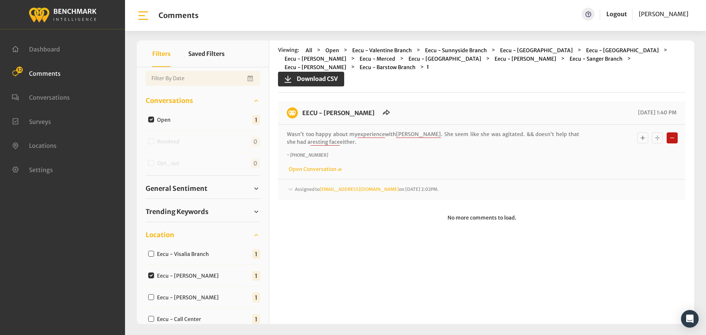
click at [153, 275] on input "Eecu - Demaree Branch" at bounding box center [151, 275] width 6 height 6
checkbox input "false"
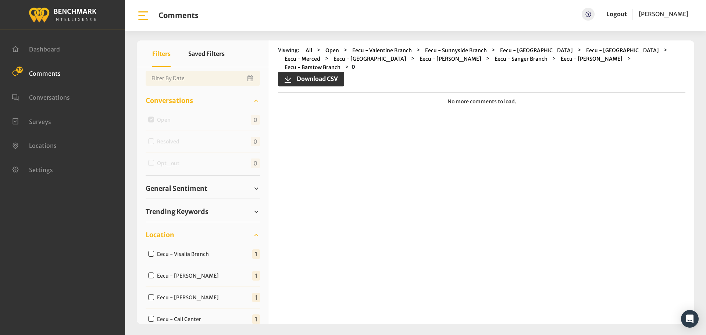
click at [152, 254] on input "Eecu - Visalia Branch" at bounding box center [151, 254] width 6 height 6
checkbox input "true"
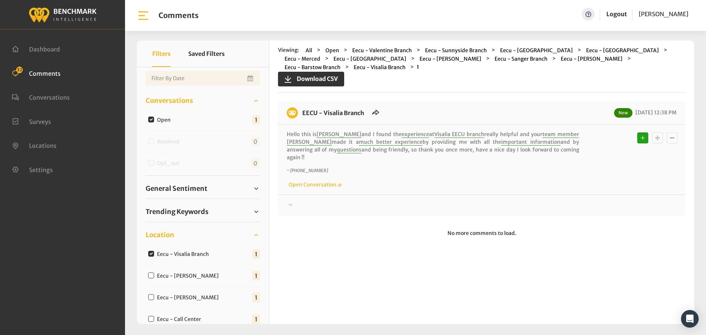
click at [301, 201] on div at bounding box center [482, 205] width 390 height 9
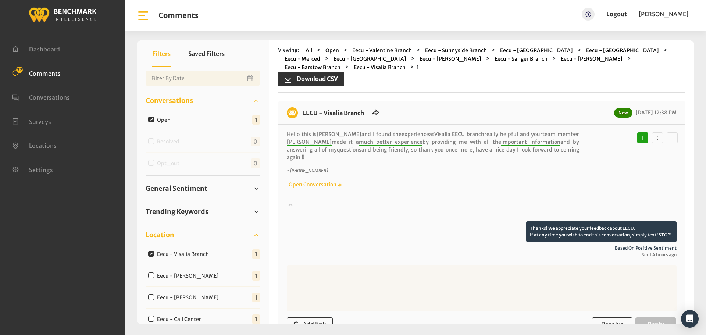
drag, startPoint x: 538, startPoint y: 148, endPoint x: 300, endPoint y: 104, distance: 242.2
click at [300, 104] on div "EECU - Visalia Branch New 08/20/2025 12:38 PM Hello this is Andrea and I found …" at bounding box center [481, 231] width 407 height 261
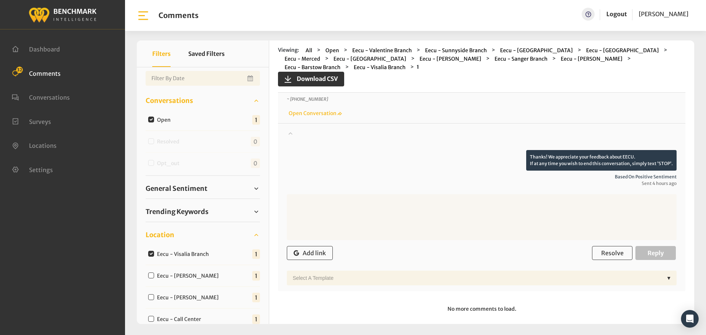
scroll to position [72, 0]
click at [610, 246] on button "Resolve" at bounding box center [612, 253] width 40 height 14
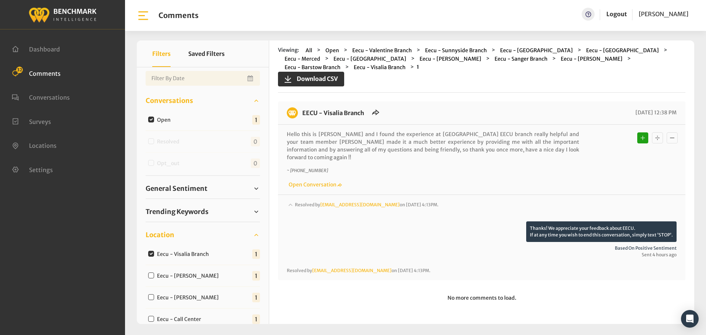
click at [150, 275] on input "Eecu - Demaree Branch" at bounding box center [151, 275] width 6 height 6
checkbox input "true"
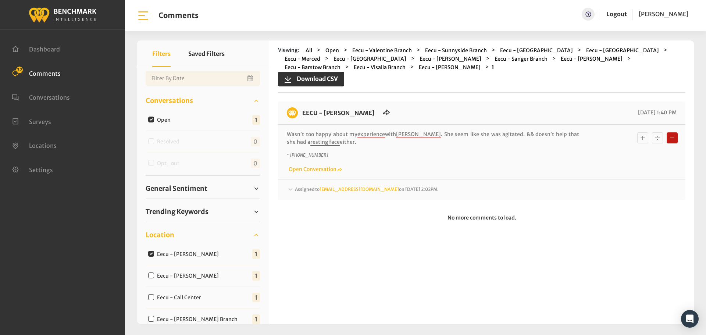
click at [152, 250] on div "Eecu - Demaree Branch" at bounding box center [185, 253] width 79 height 9
click at [151, 253] on input "Eecu - Demaree Branch" at bounding box center [151, 254] width 6 height 6
checkbox input "false"
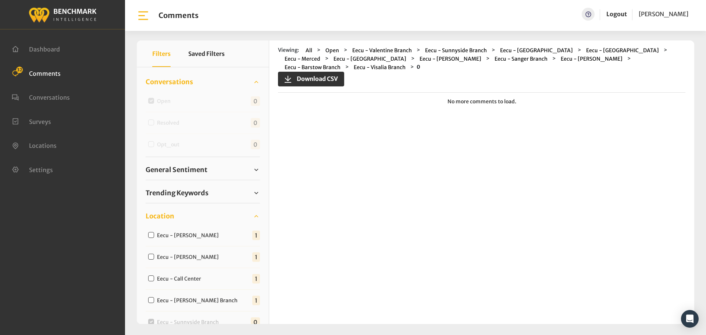
scroll to position [74, 0]
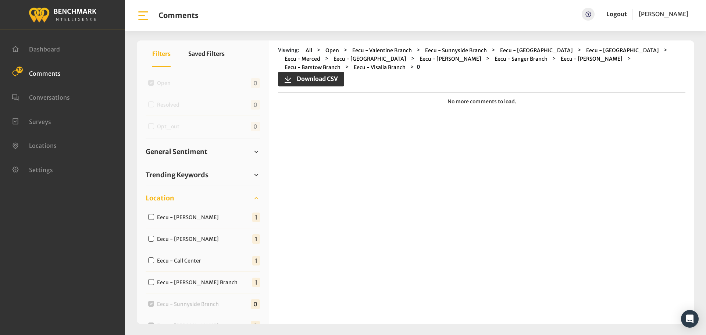
click at [150, 238] on input "Eecu - Van Ness" at bounding box center [151, 239] width 6 height 6
checkbox input "true"
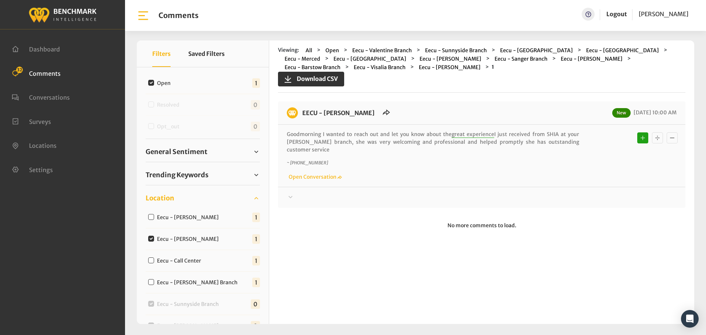
click at [295, 193] on div at bounding box center [482, 197] width 390 height 9
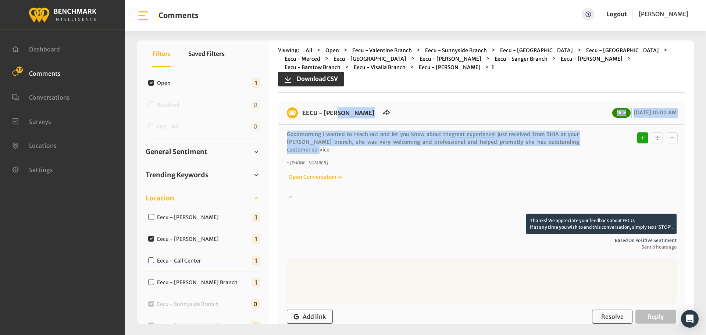
drag, startPoint x: 566, startPoint y: 143, endPoint x: 301, endPoint y: 113, distance: 266.4
click at [301, 113] on div "EECU - Van Ness New 08/20/2025 10:00 AM Goodmorning I wanted to reach out and l…" at bounding box center [481, 227] width 407 height 253
click at [613, 313] on span "Resolve" at bounding box center [612, 316] width 22 height 7
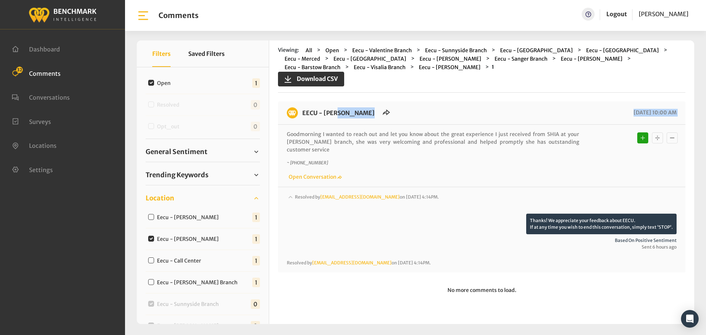
click at [148, 261] on input "Eecu - Call Center" at bounding box center [151, 260] width 6 height 6
checkbox input "true"
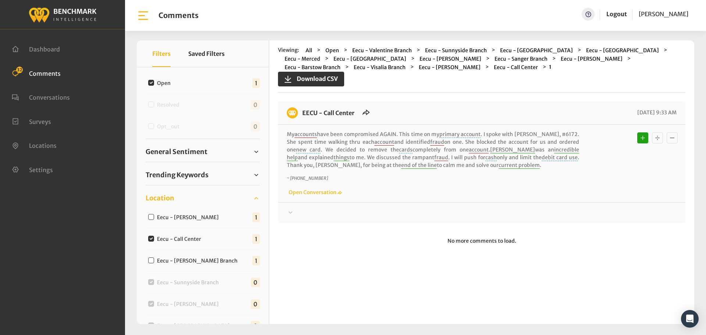
click at [299, 213] on div at bounding box center [482, 212] width 390 height 9
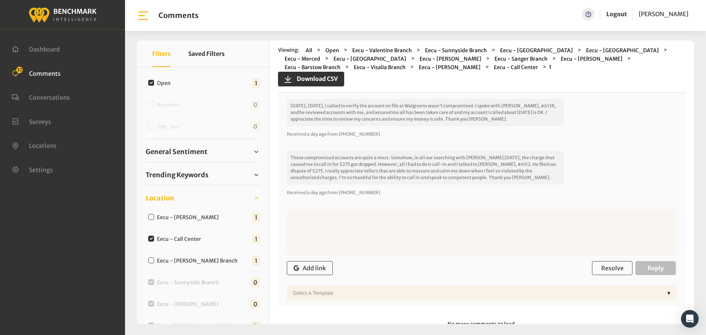
scroll to position [161, 0]
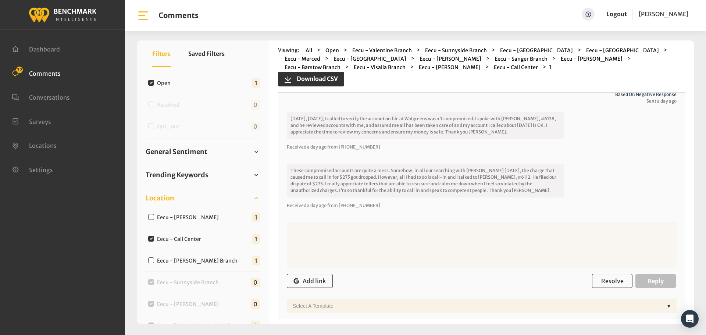
click at [151, 238] on input "Eecu - Call Center" at bounding box center [151, 239] width 6 height 6
checkbox input "false"
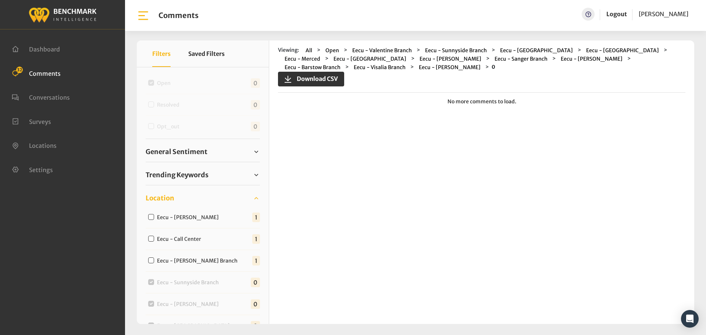
click at [148, 260] on div "Eecu - Armstrong Branch" at bounding box center [195, 260] width 98 height 9
click at [151, 261] on input "Eecu - Armstrong Branch" at bounding box center [151, 260] width 6 height 6
checkbox input "true"
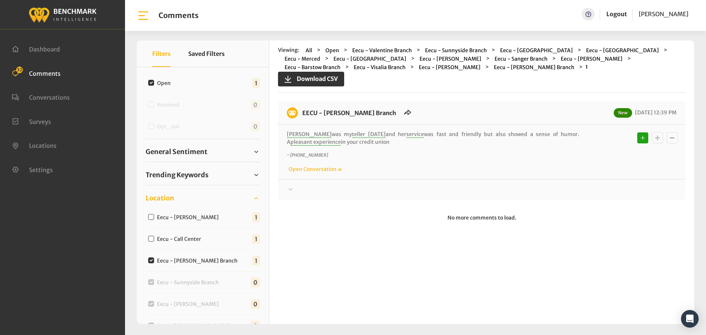
click at [306, 192] on div at bounding box center [482, 189] width 390 height 9
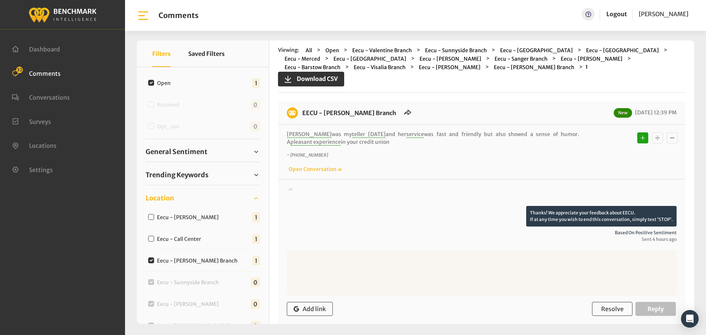
click at [306, 192] on div at bounding box center [482, 195] width 390 height 21
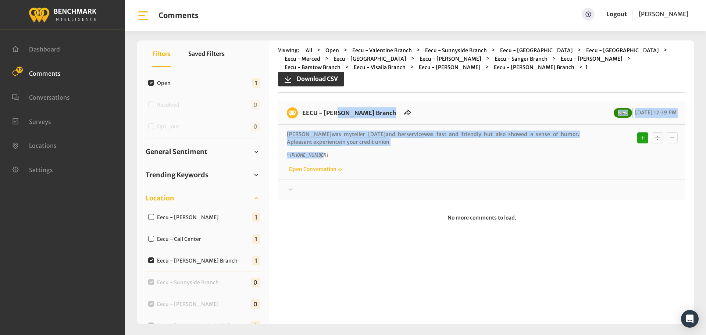
drag, startPoint x: 373, startPoint y: 146, endPoint x: 302, endPoint y: 108, distance: 81.1
click at [302, 108] on div "EECU - Armstrong Branch New 08/20/2025 12:39 PM Stephanie was my teller today a…" at bounding box center [481, 150] width 407 height 99
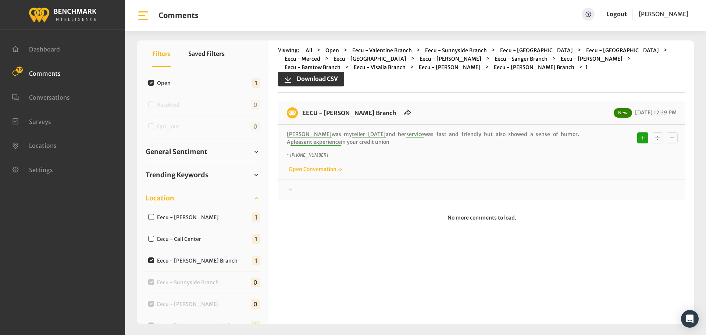
click at [306, 189] on div at bounding box center [482, 189] width 390 height 9
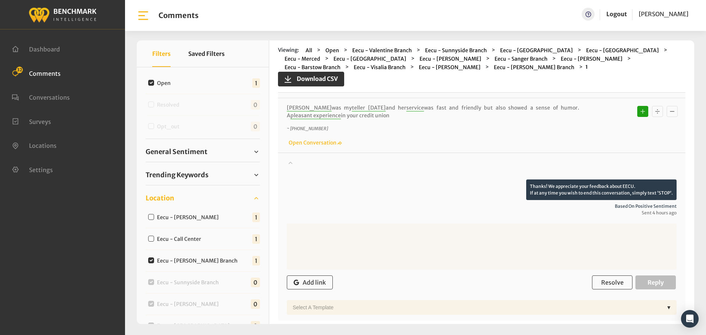
scroll to position [64, 0]
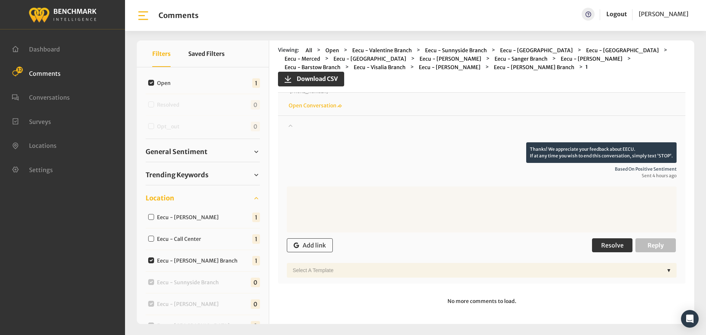
click at [606, 241] on button "Resolve" at bounding box center [612, 245] width 40 height 14
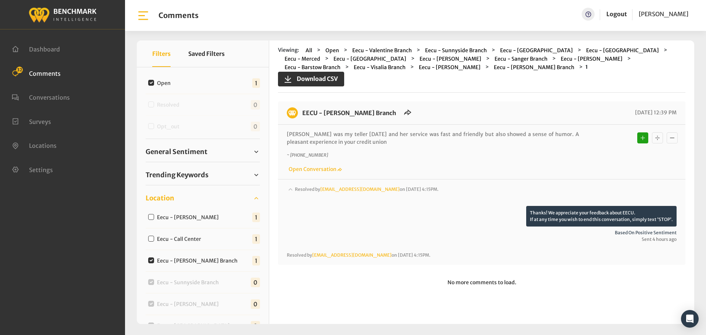
scroll to position [0, 0]
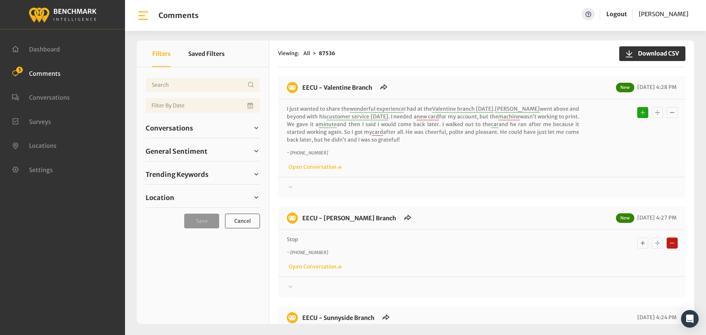
click at [654, 243] on icon "Basic example" at bounding box center [657, 243] width 7 height 9
click at [298, 192] on div at bounding box center [482, 187] width 390 height 9
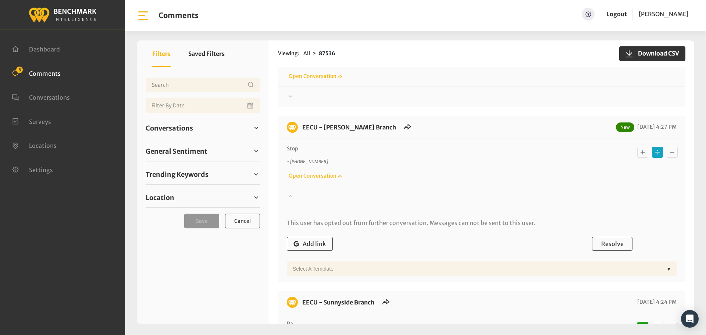
scroll to position [221, 0]
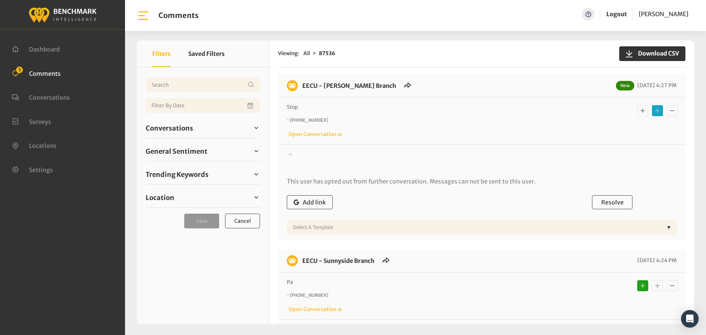
scroll to position [0, 0]
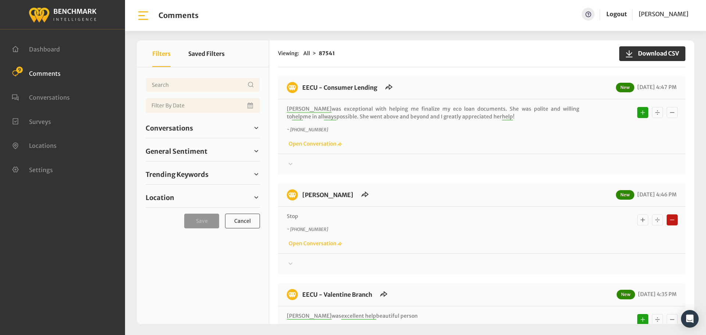
click at [302, 169] on div at bounding box center [482, 164] width 390 height 9
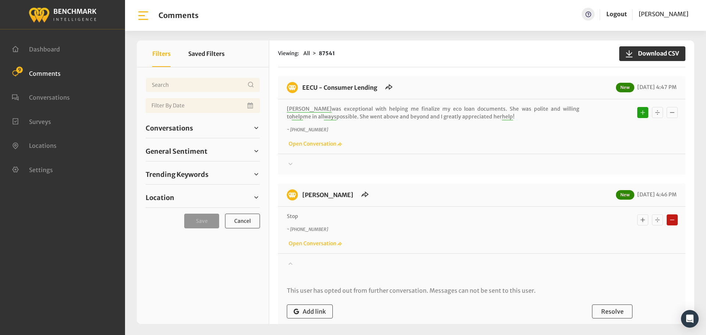
click at [656, 218] on icon "Basic example" at bounding box center [657, 219] width 7 height 9
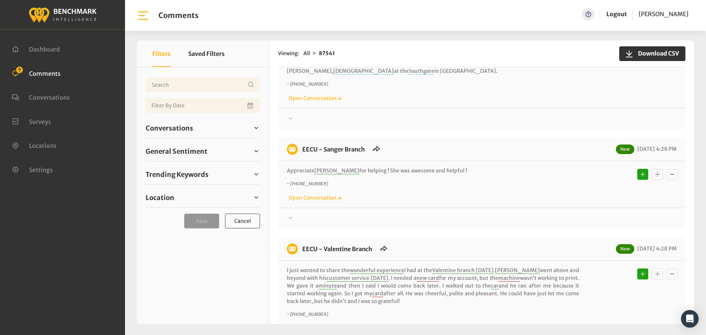
scroll to position [679, 0]
